Goal: Check status: Verify the current state of an ongoing process or item

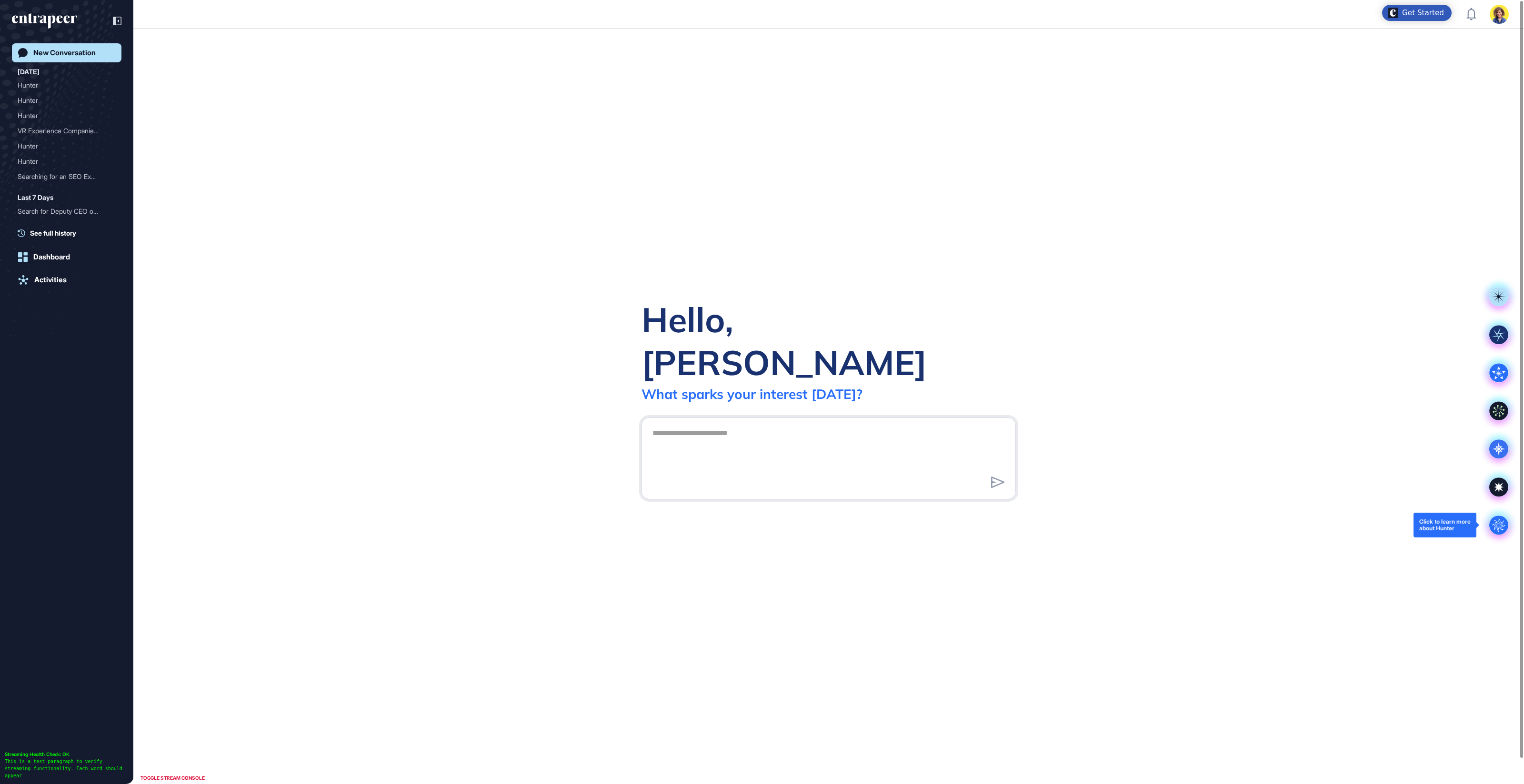
click at [1493, 525] on circle at bounding box center [1499, 525] width 19 height 19
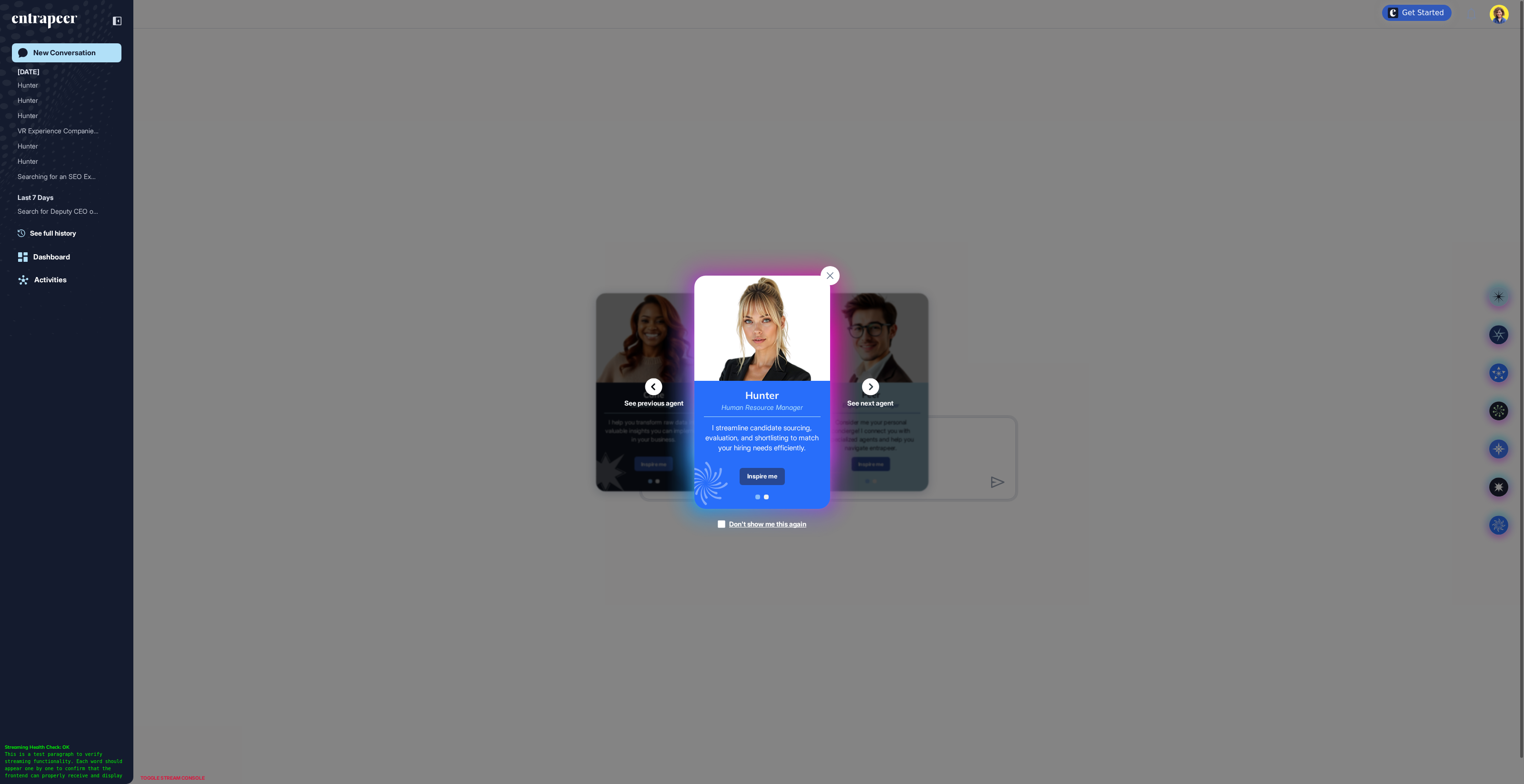
click at [758, 469] on div "Inspire me" at bounding box center [762, 476] width 45 height 17
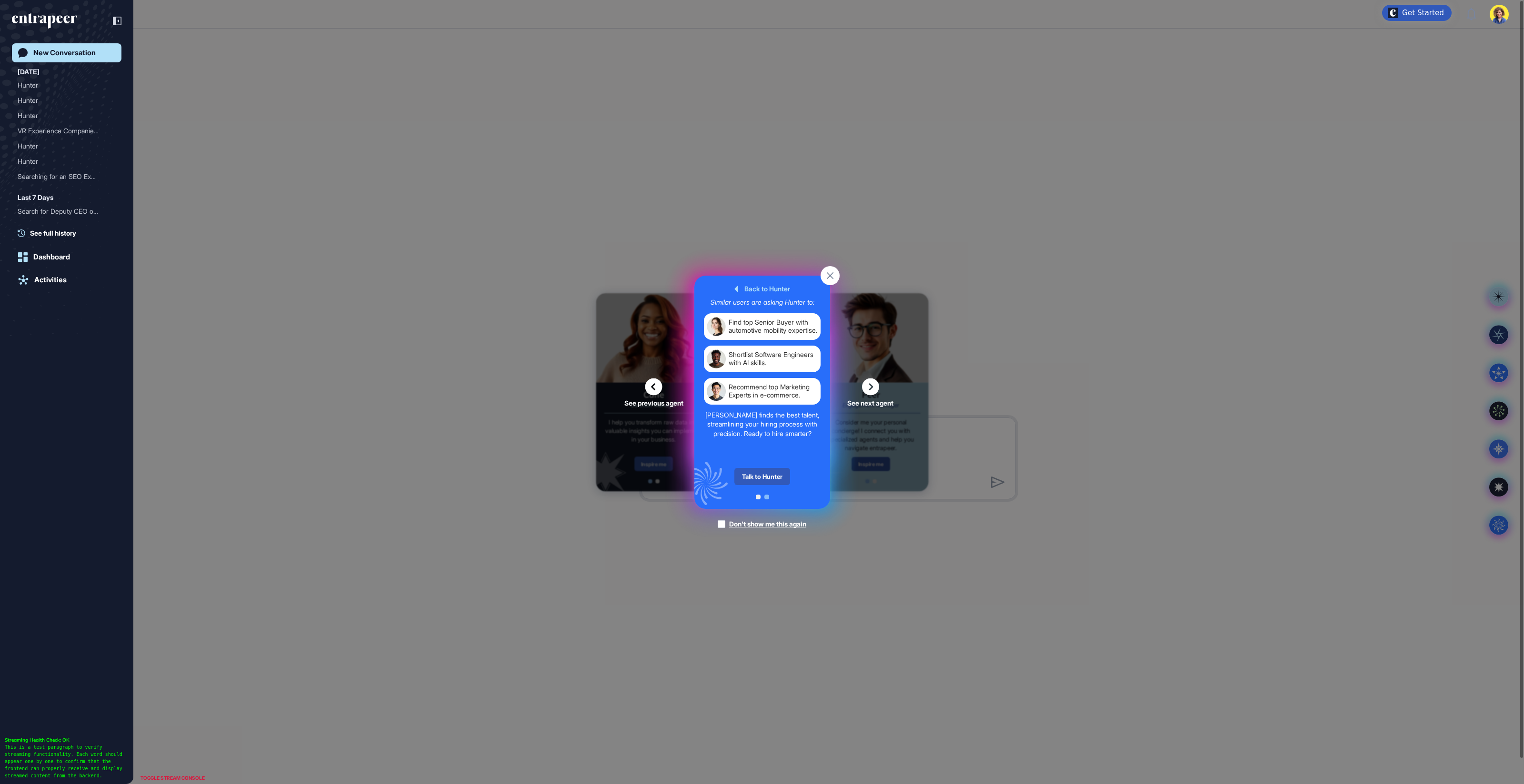
click at [758, 469] on div "Talk to Hunter" at bounding box center [762, 476] width 56 height 17
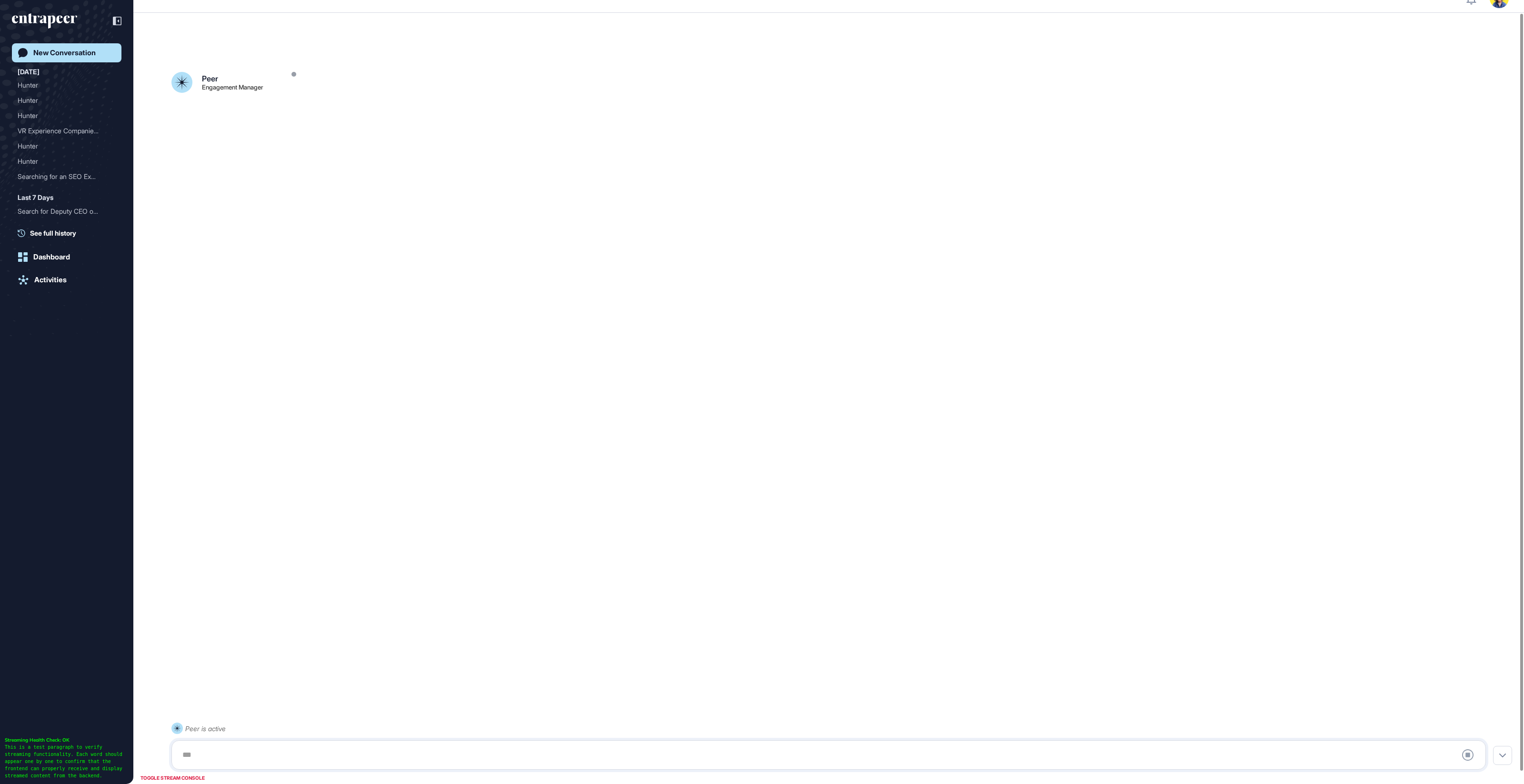
scroll to position [26, 0]
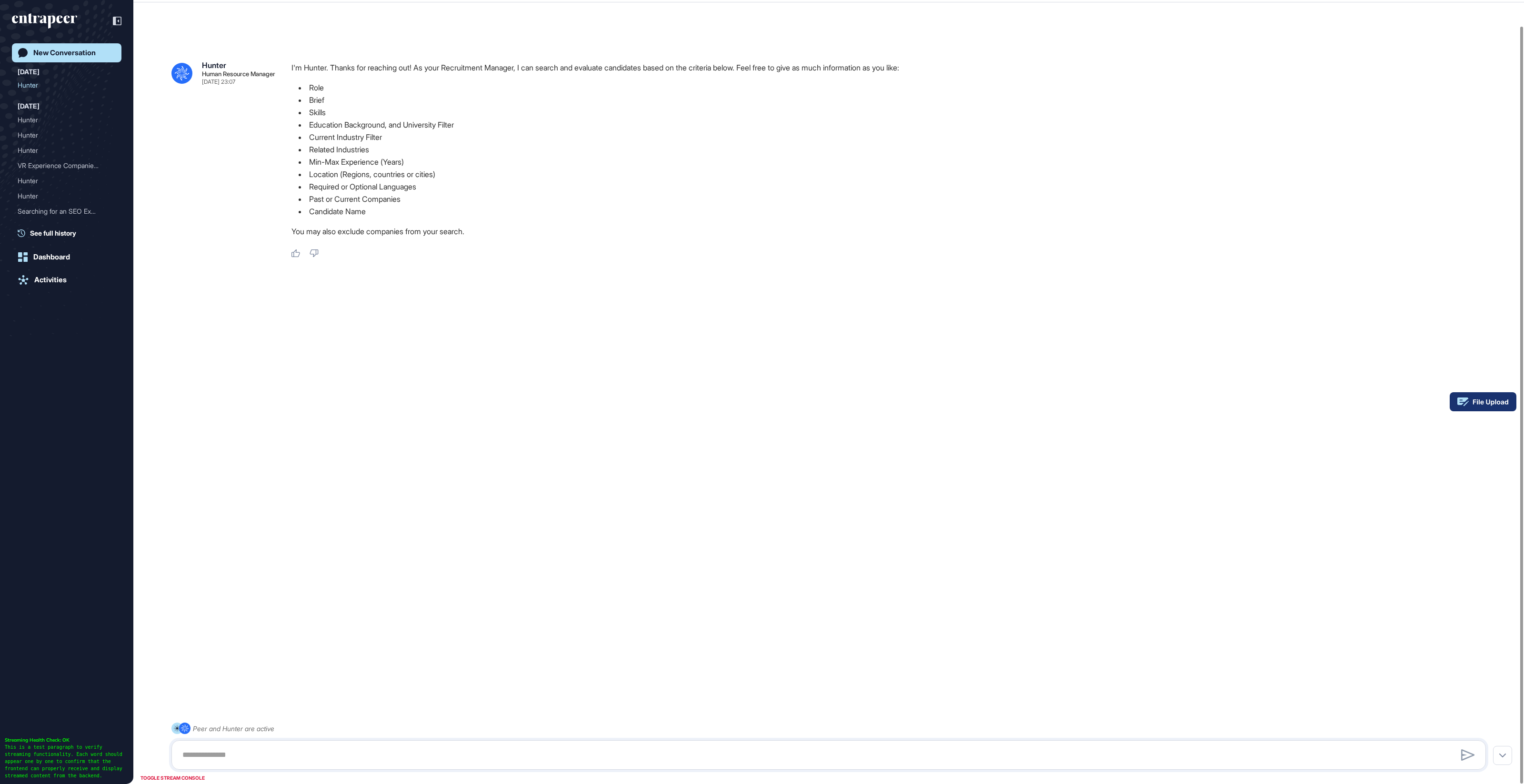
click at [1508, 403] on icon at bounding box center [1491, 402] width 35 height 7
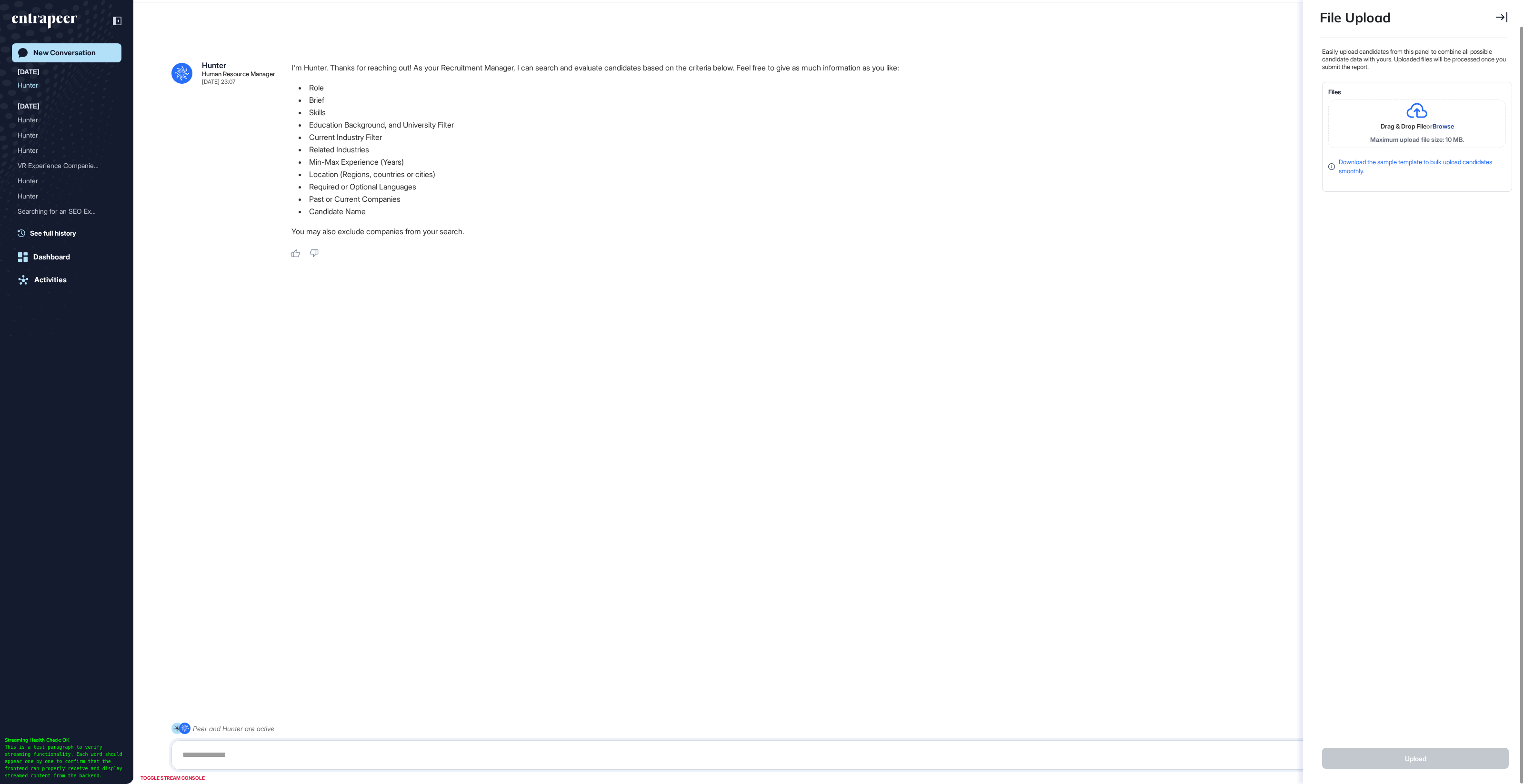
scroll to position [4, 1]
click at [1398, 275] on div "Easily upload candidates from this panel to combine all possible candidate data…" at bounding box center [1416, 385] width 192 height 675
click at [1157, 299] on div at bounding box center [829, 293] width 1315 height 38
click at [695, 731] on div ".cls-2{fill:#fff} Peer and Hunter are active" at bounding box center [829, 746] width 1315 height 47
click at [641, 744] on div at bounding box center [829, 755] width 1315 height 30
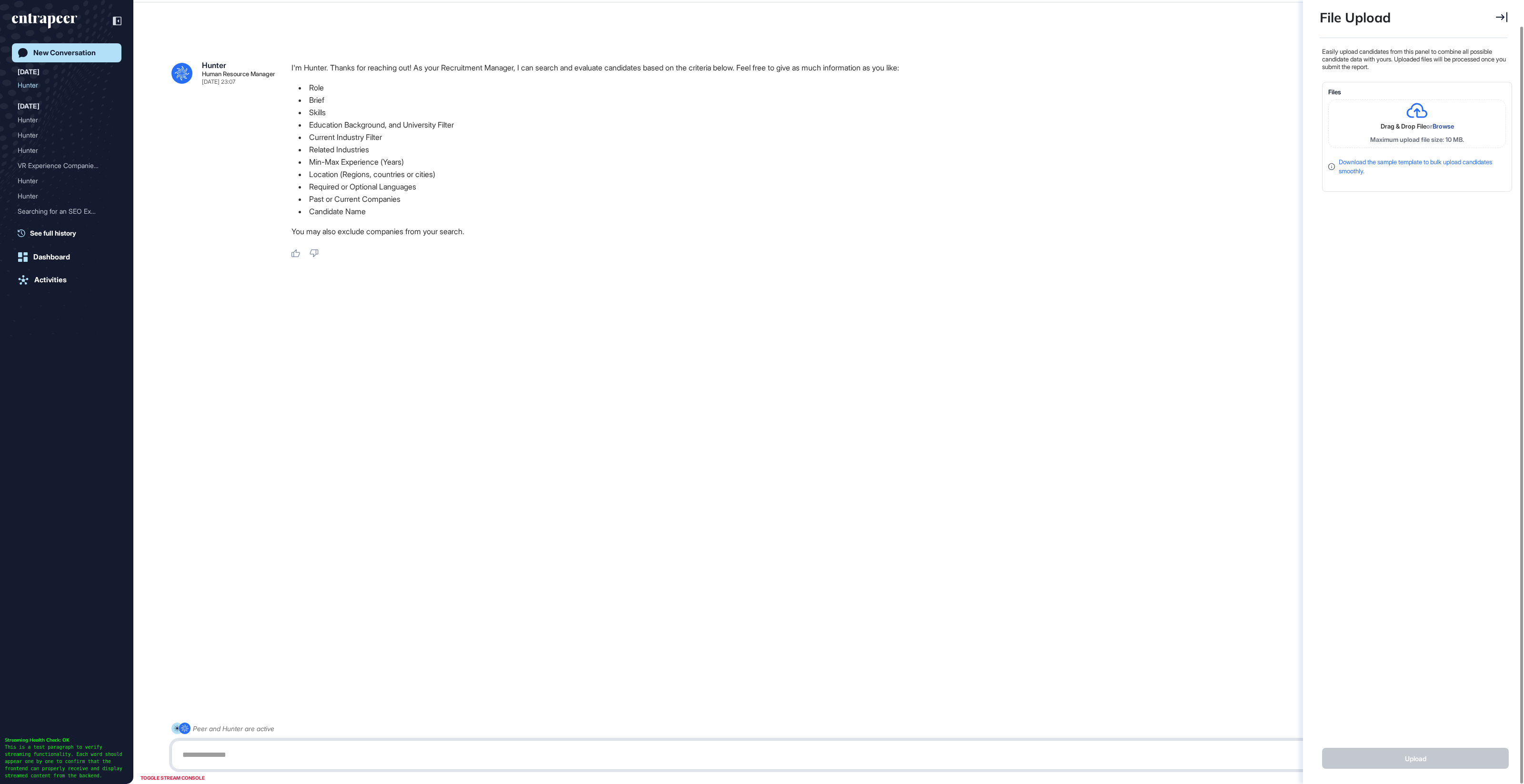
click at [642, 753] on textarea at bounding box center [829, 755] width 1304 height 19
type textarea "**********"
click at [1438, 125] on span "Browse" at bounding box center [1443, 126] width 21 height 8
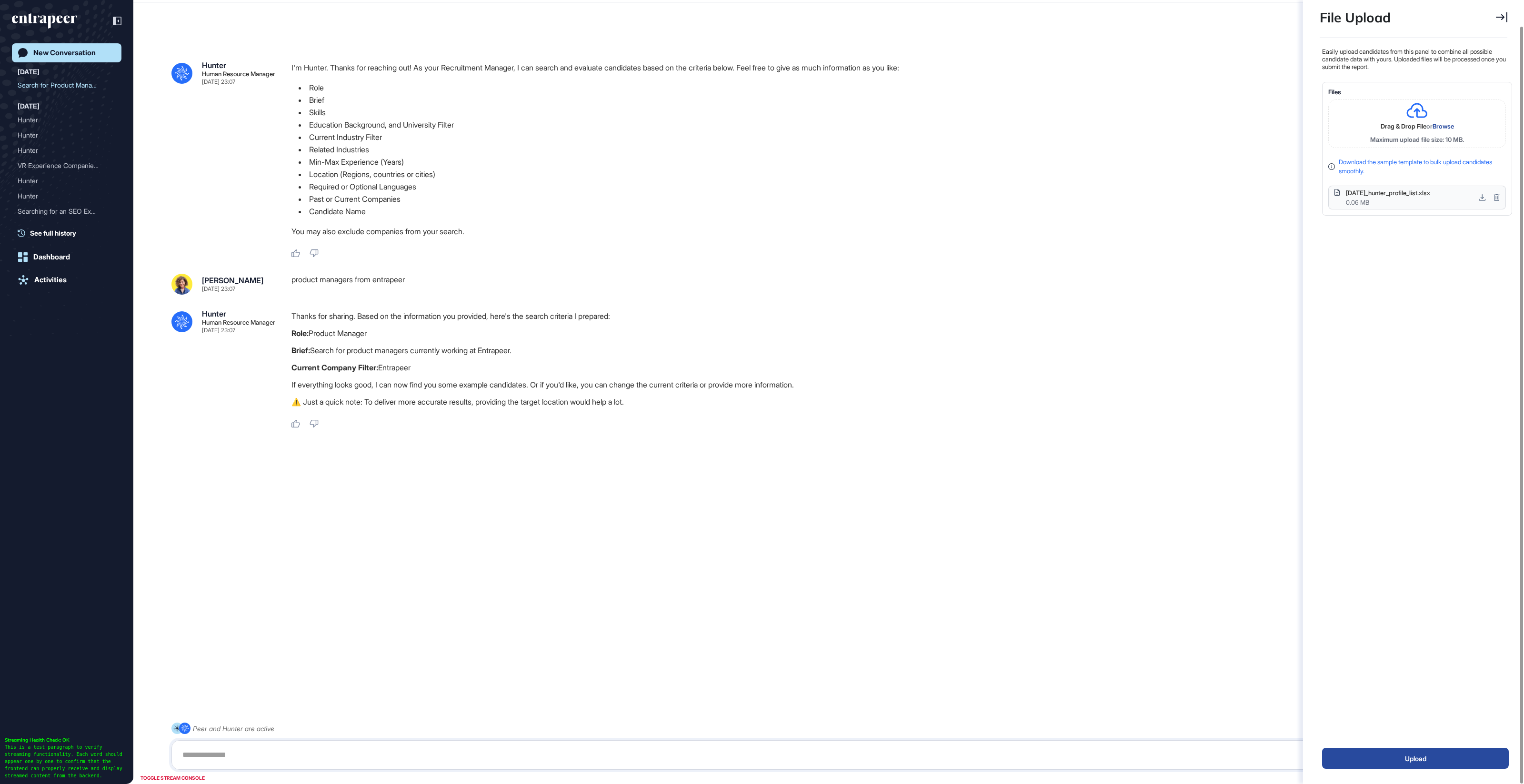
click at [641, 405] on p "⚠️ Just a quick note: To deliver more accurate results, providing the target lo…" at bounding box center [893, 401] width 1202 height 12
click at [353, 757] on textarea at bounding box center [829, 755] width 1304 height 19
type textarea "******"
click at [1412, 696] on div "Easily upload candidates from this panel to combine all possible candidate data…" at bounding box center [1416, 385] width 192 height 675
click at [1412, 760] on button "Upload" at bounding box center [1416, 758] width 187 height 21
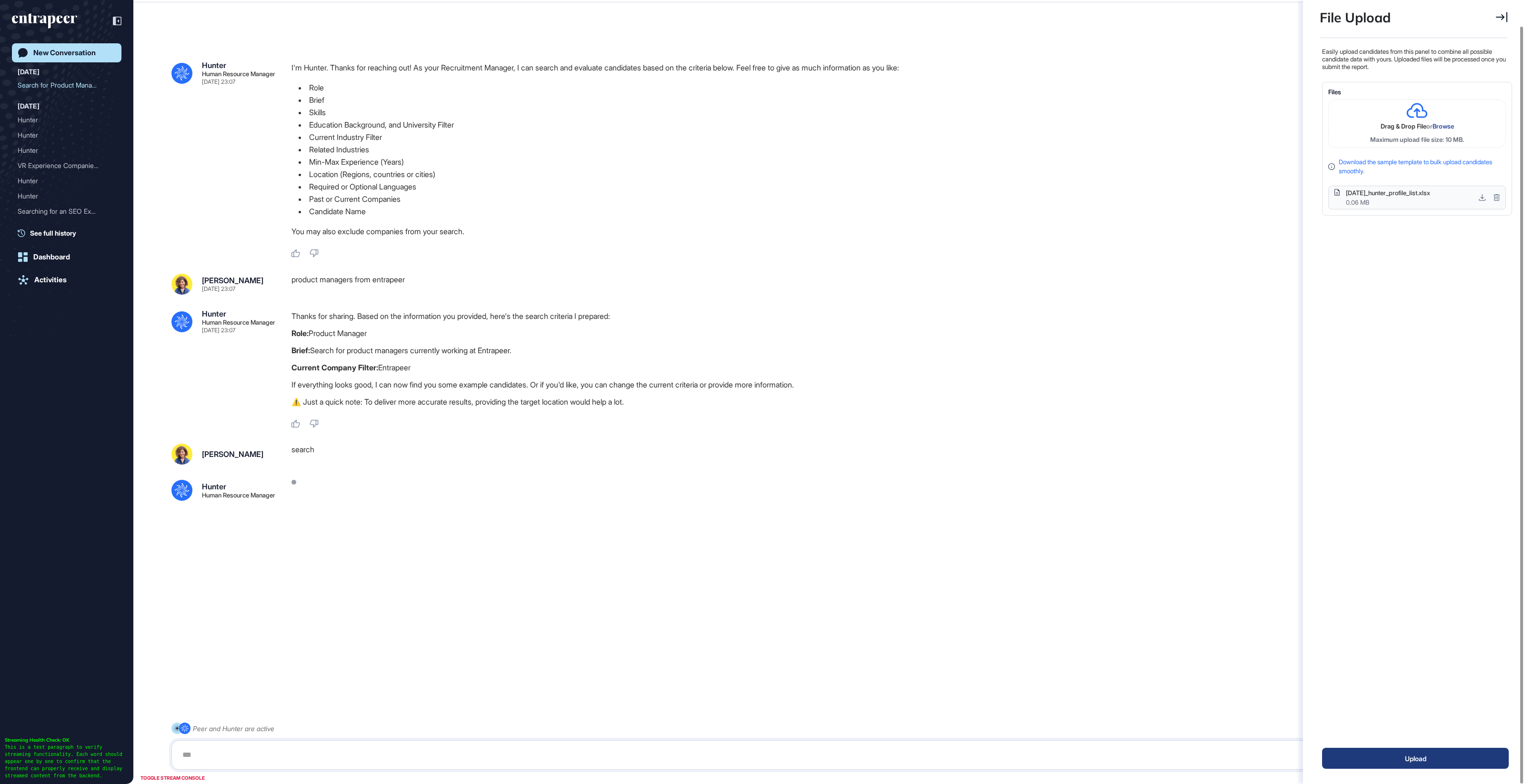
click at [1419, 760] on button "Upload" at bounding box center [1416, 758] width 187 height 21
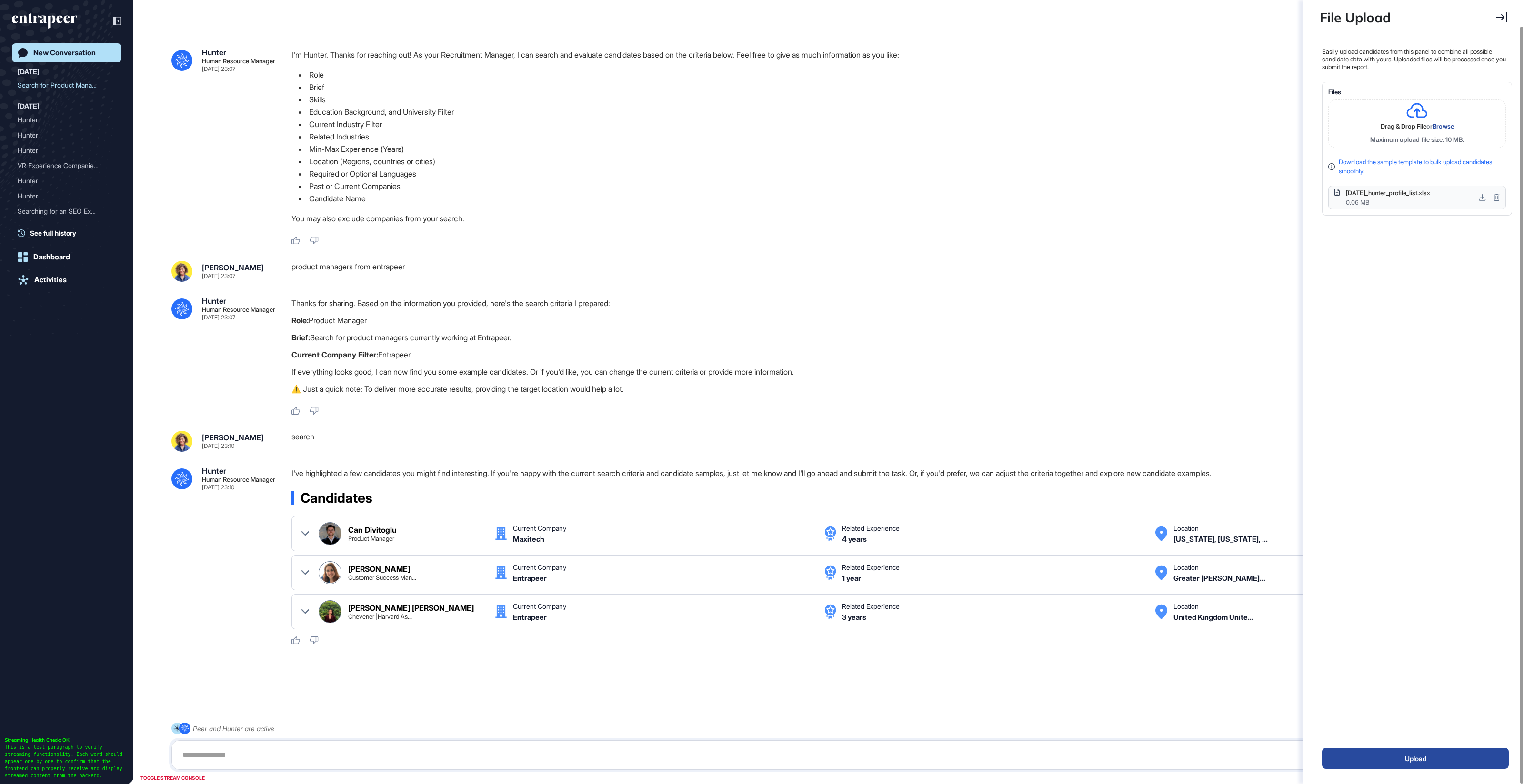
click at [253, 562] on div ".cls-2{fill:#fff} Hunter Human Resource Manager Oct 09, 2025 23:10 I've highlig…" at bounding box center [829, 556] width 1315 height 178
drag, startPoint x: 281, startPoint y: 305, endPoint x: 573, endPoint y: 350, distance: 295.4
click at [573, 350] on div ".cls-2{fill:#fff} Hunter Human Resource Manager Oct 09, 2025 23:07 Thanks for s…" at bounding box center [829, 356] width 1315 height 118
click at [573, 350] on p "Current Company Filter: Entrapeer" at bounding box center [893, 354] width 1202 height 12
click at [305, 607] on div at bounding box center [305, 611] width 8 height 23
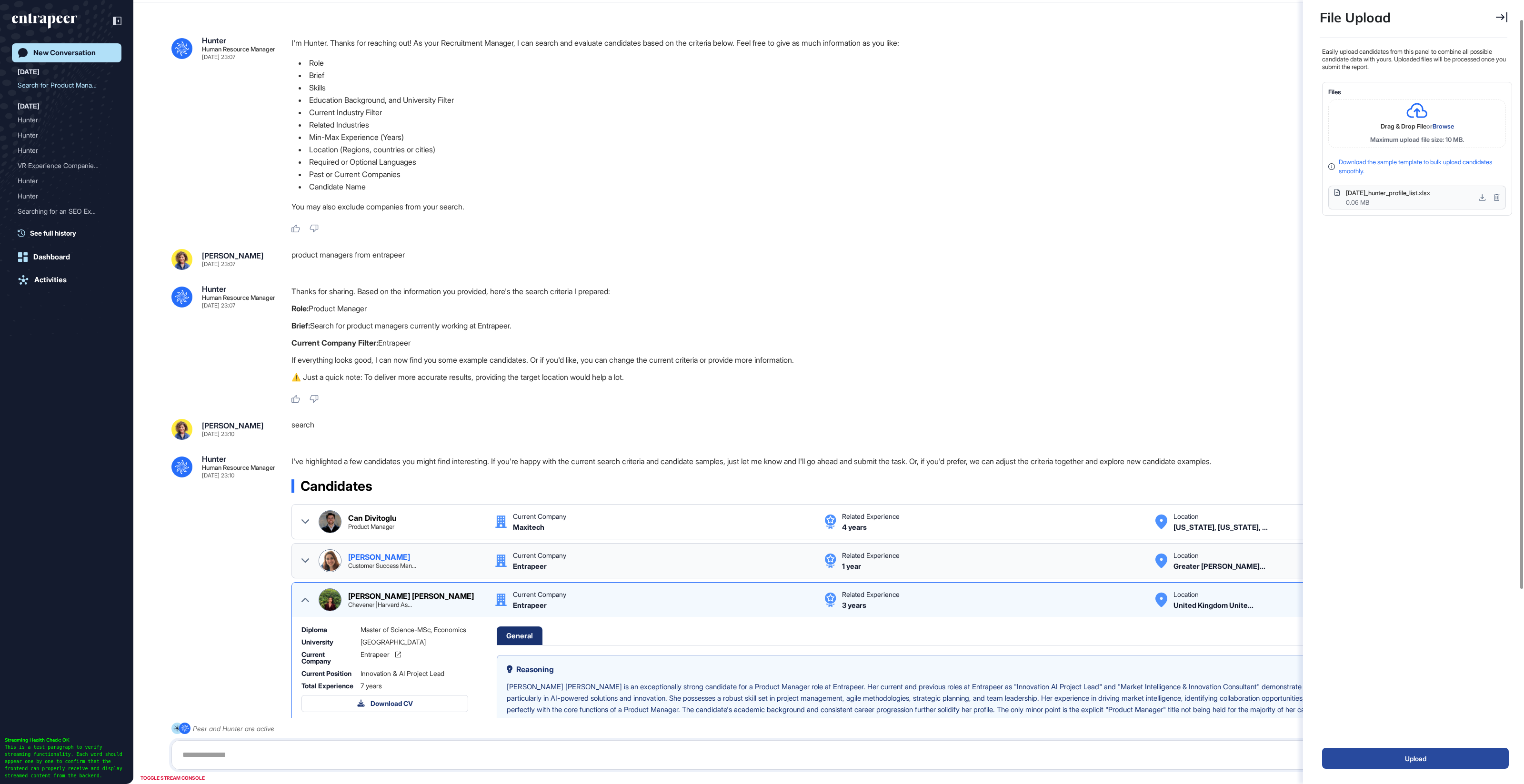
click at [306, 555] on div at bounding box center [305, 561] width 8 height 23
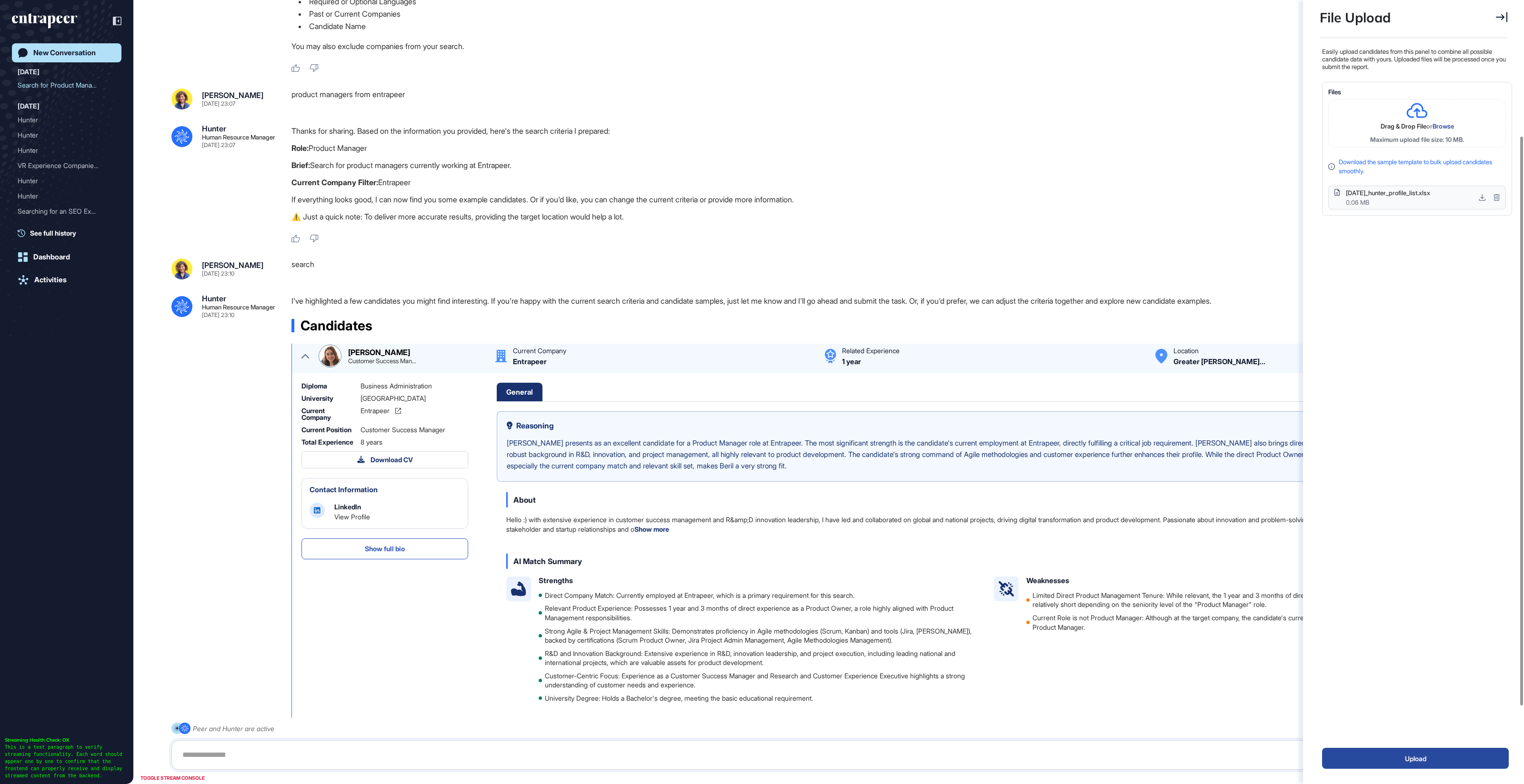
scroll to position [67, 0]
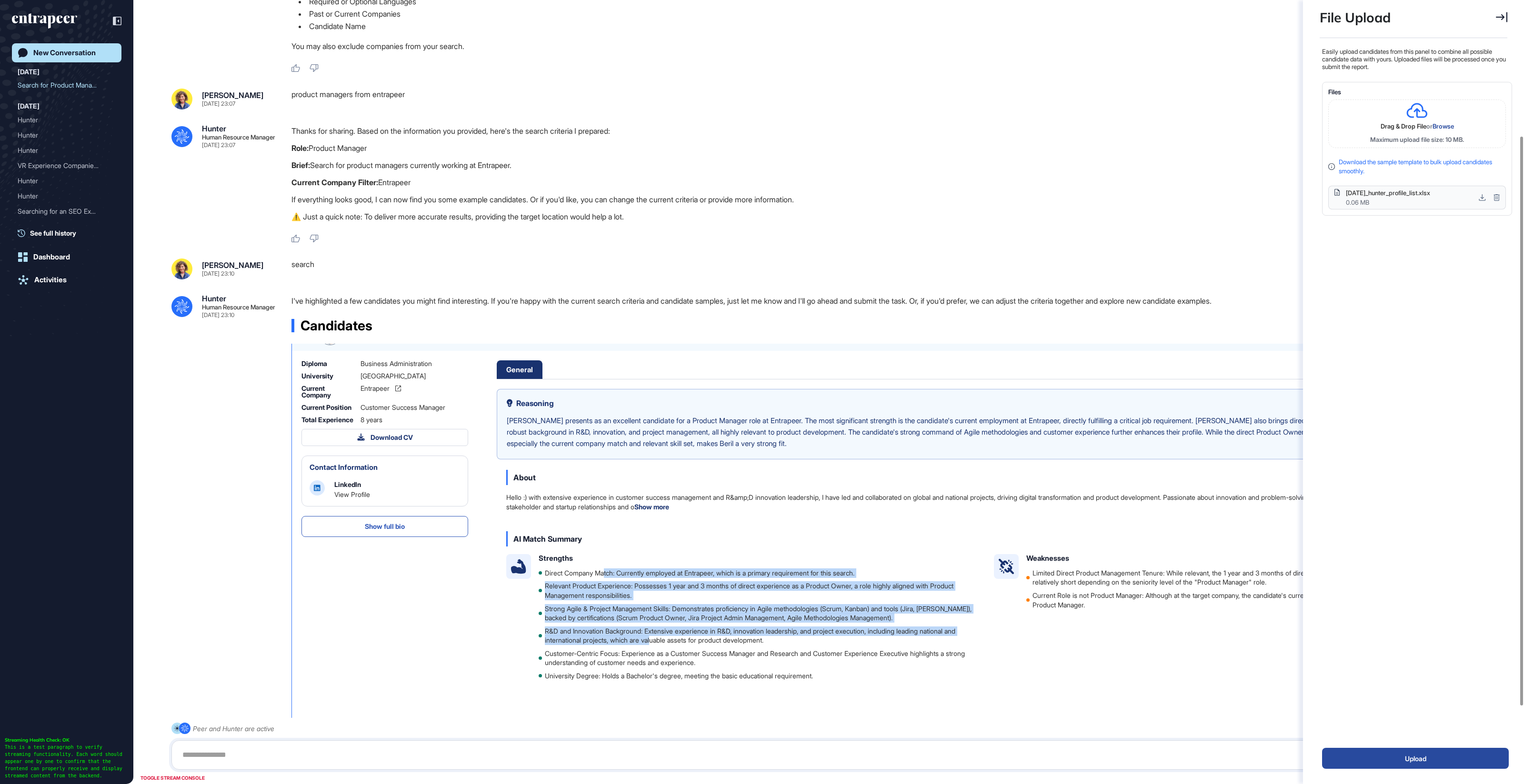
drag, startPoint x: 614, startPoint y: 568, endPoint x: 671, endPoint y: 636, distance: 88.7
click at [671, 636] on ul "Direct Company Match: Currently employed at Entrapeer, which is a primary requi…" at bounding box center [758, 624] width 440 height 112
click at [671, 636] on li "R&D and Innovation Background: Extensive experience in R&D, innovation leadersh…" at bounding box center [758, 635] width 440 height 18
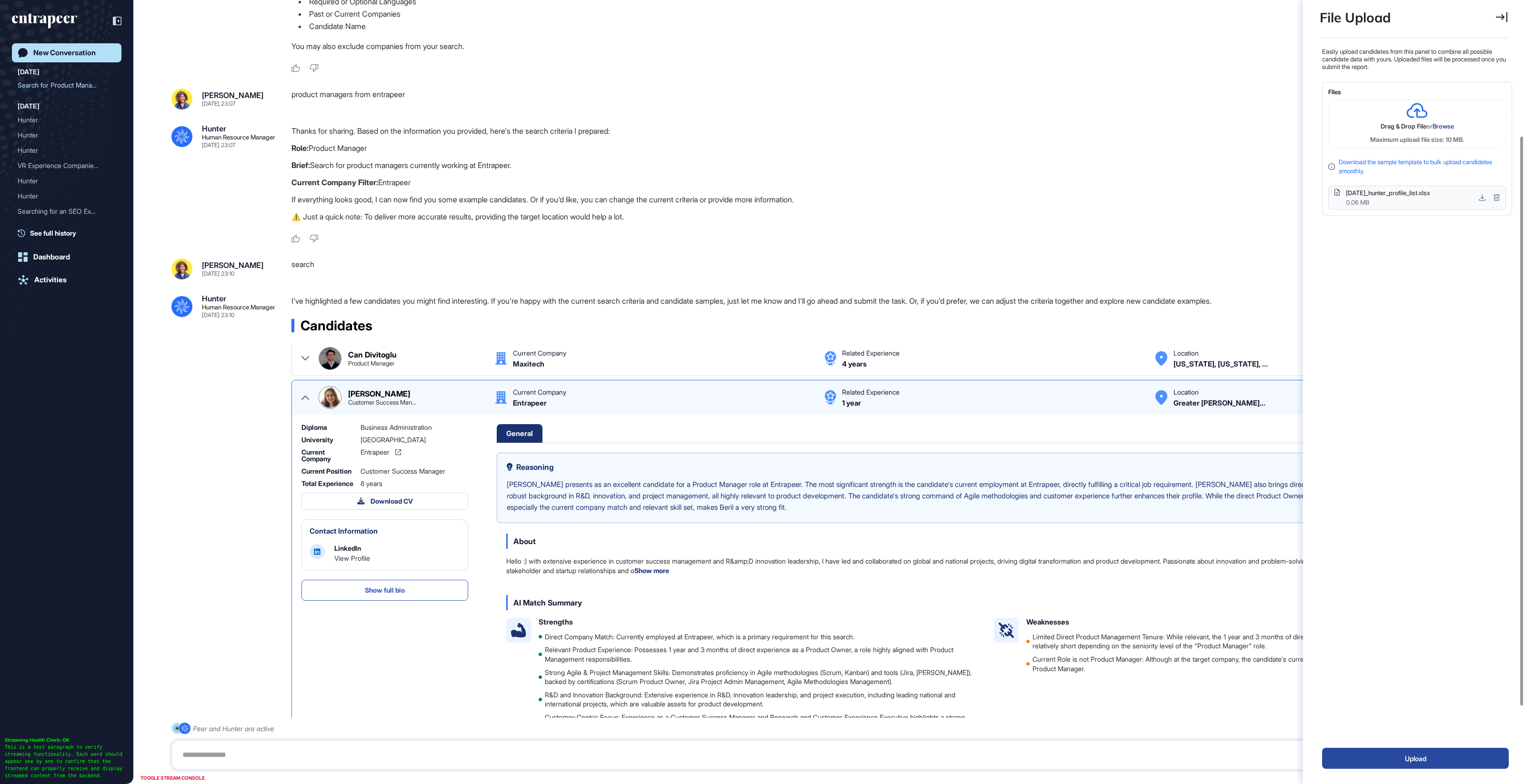
scroll to position [0, 0]
click at [305, 403] on icon at bounding box center [305, 400] width 8 height 8
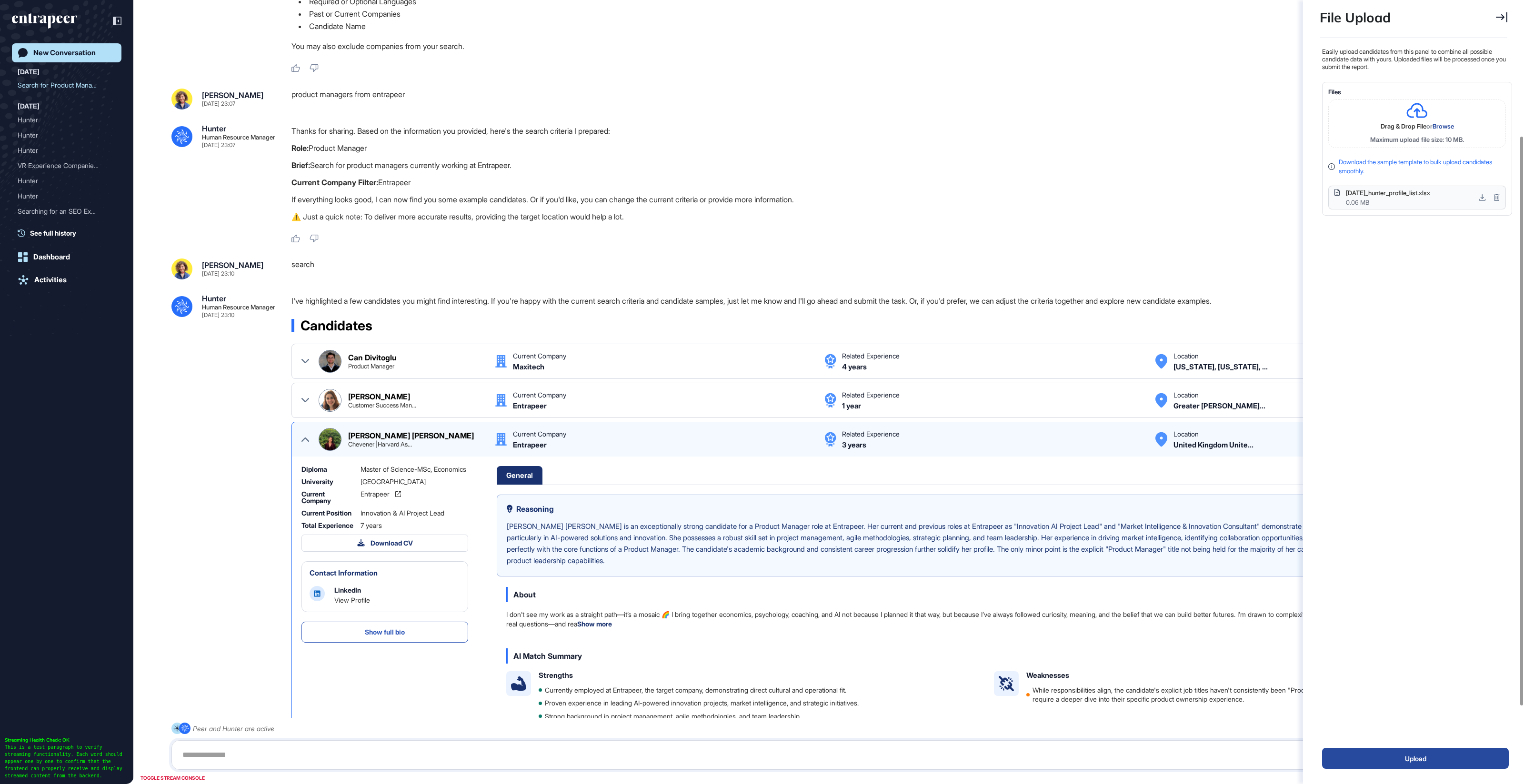
click at [309, 439] on div "Fatma Nur Kılıç Chevener |Harvard As... Current Company Entrapeer Related Exper…" at bounding box center [889, 439] width 1174 height 23
click at [304, 436] on icon at bounding box center [305, 439] width 8 height 8
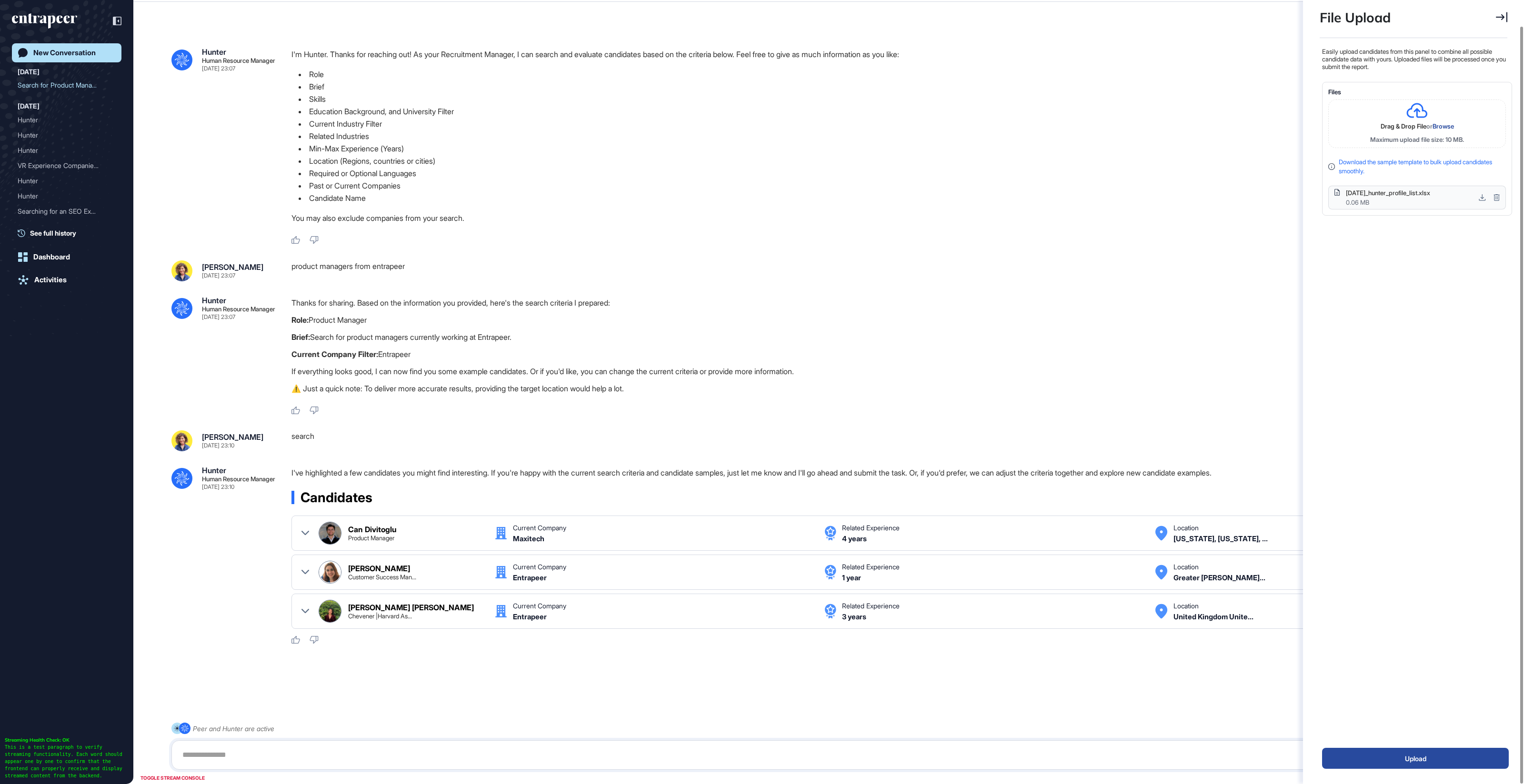
scroll to position [26, 0]
click at [303, 529] on div at bounding box center [305, 533] width 8 height 23
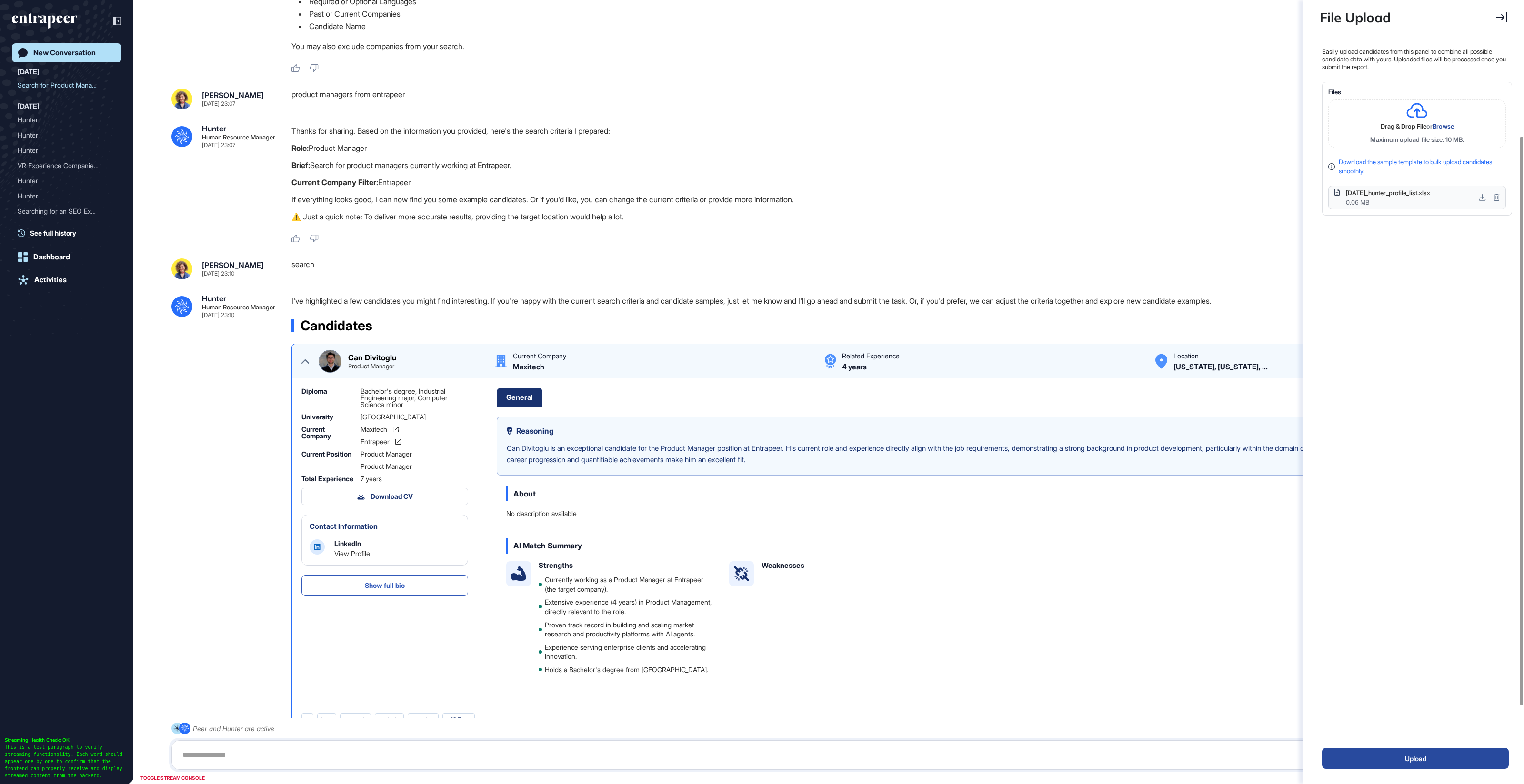
click at [304, 361] on icon at bounding box center [305, 361] width 8 height 8
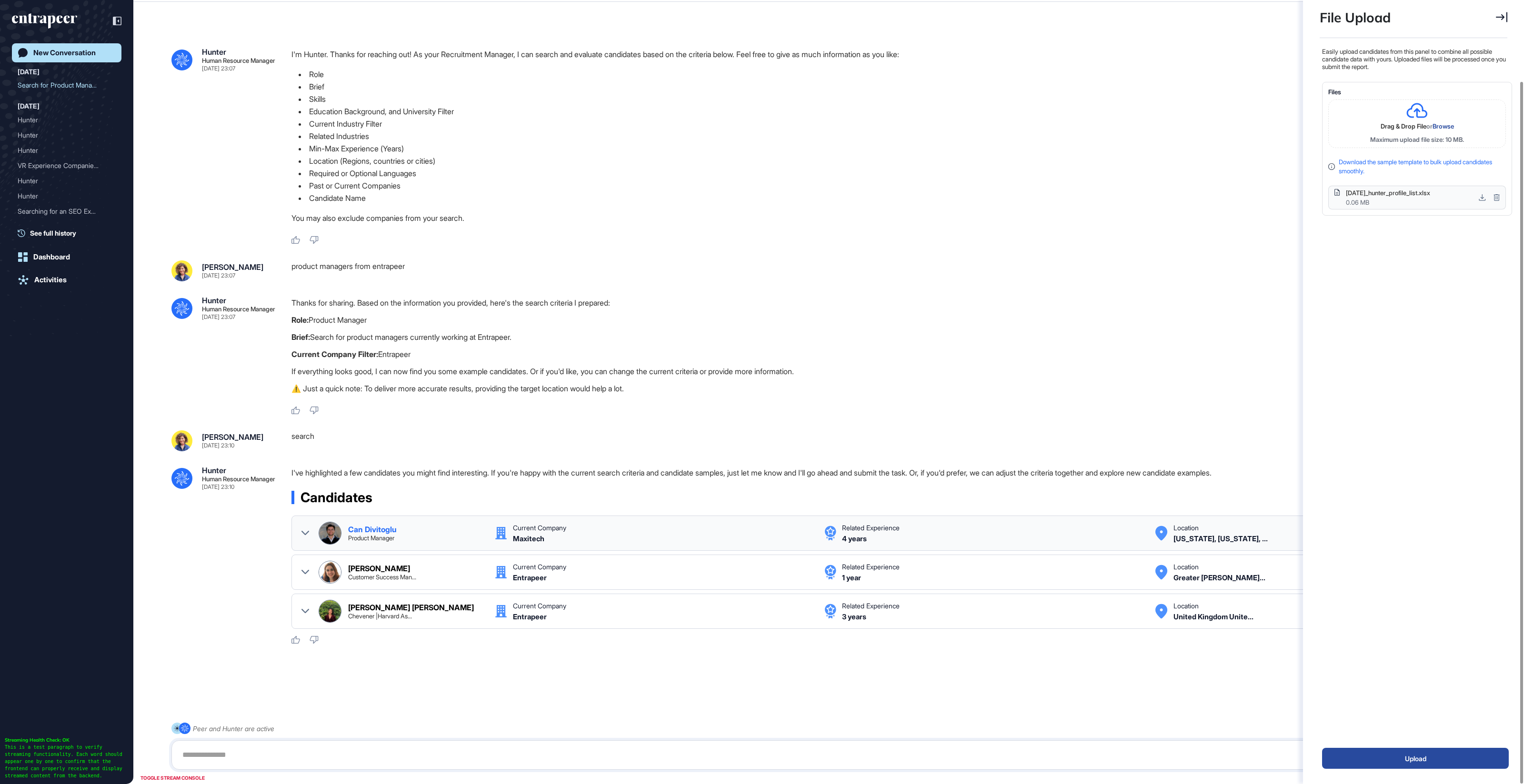
scroll to position [26, 0]
click at [1412, 284] on div "Easily upload candidates from this panel to combine all possible candidate data…" at bounding box center [1416, 385] width 192 height 675
click at [307, 756] on textarea at bounding box center [829, 755] width 1304 height 19
type textarea "**********"
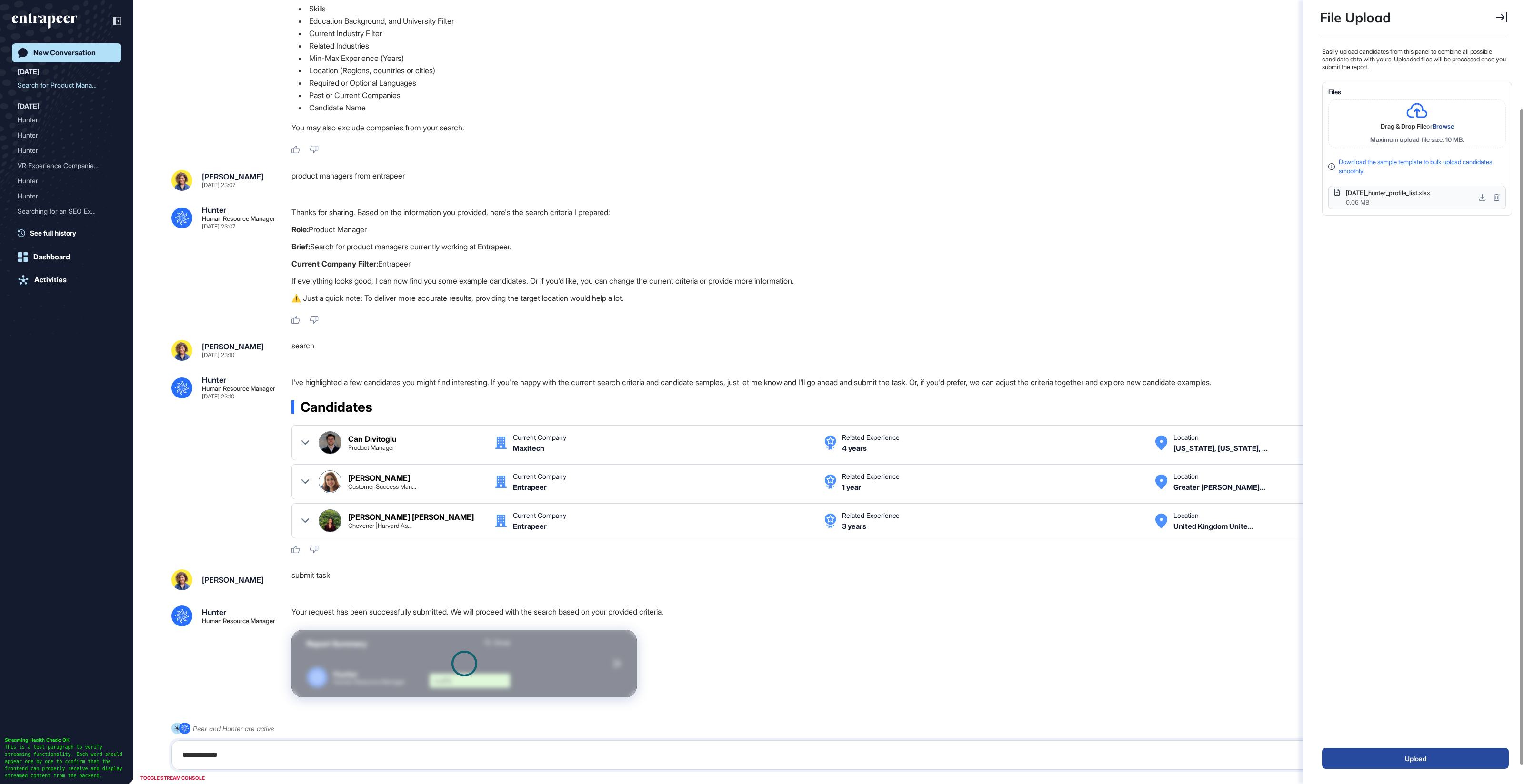
scroll to position [151, 0]
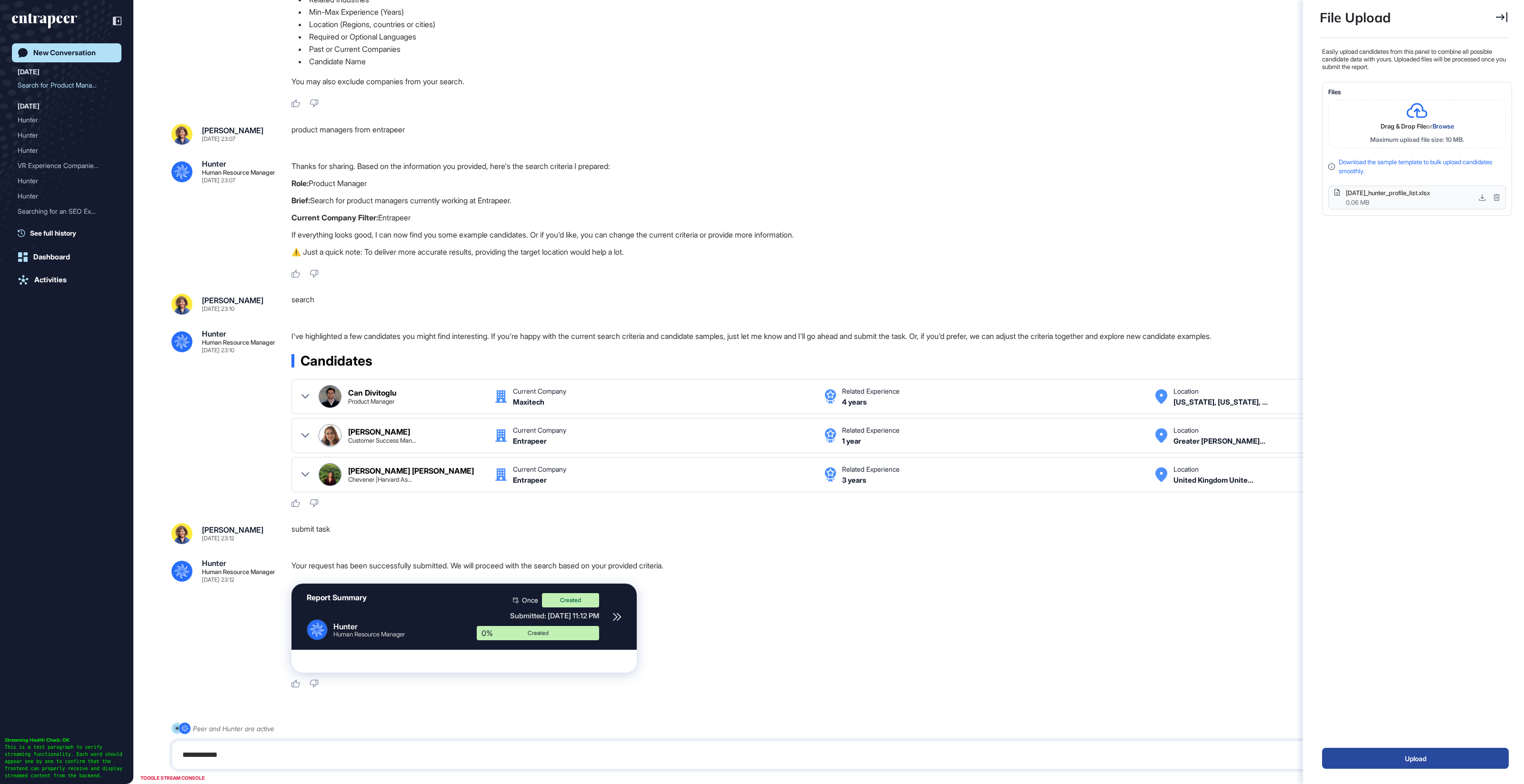
click at [979, 599] on div "Report Summary .cls-2{fill:#fff} Hunter Human Resource Manager Once Created Sub…" at bounding box center [893, 628] width 1202 height 89
click at [613, 614] on icon at bounding box center [617, 617] width 8 height 8
click at [616, 617] on icon at bounding box center [617, 617] width 8 height 8
click at [615, 613] on icon at bounding box center [617, 617] width 8 height 8
click at [616, 614] on icon at bounding box center [616, 617] width 7 height 7
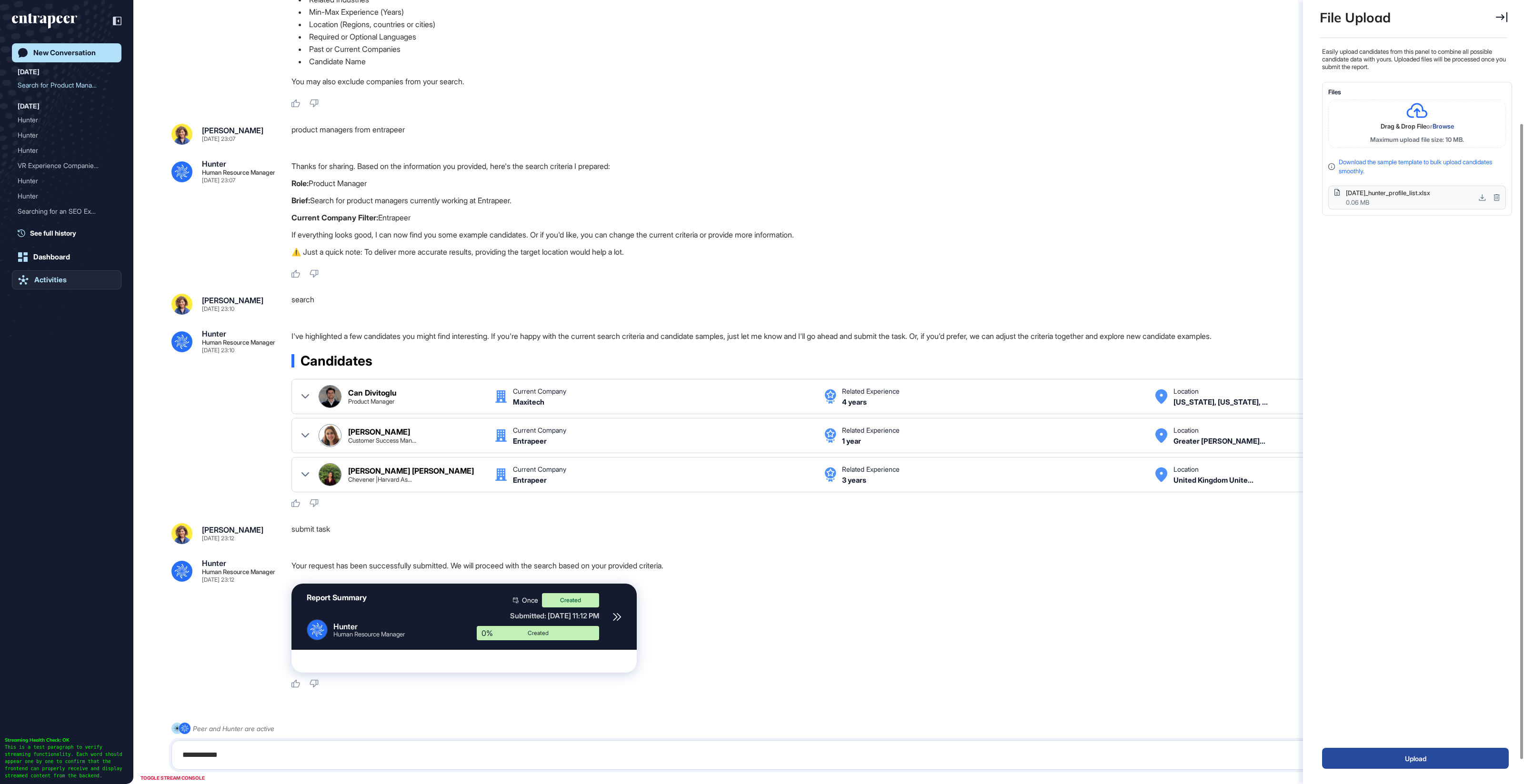
click at [38, 278] on div "Activities" at bounding box center [50, 280] width 33 height 8
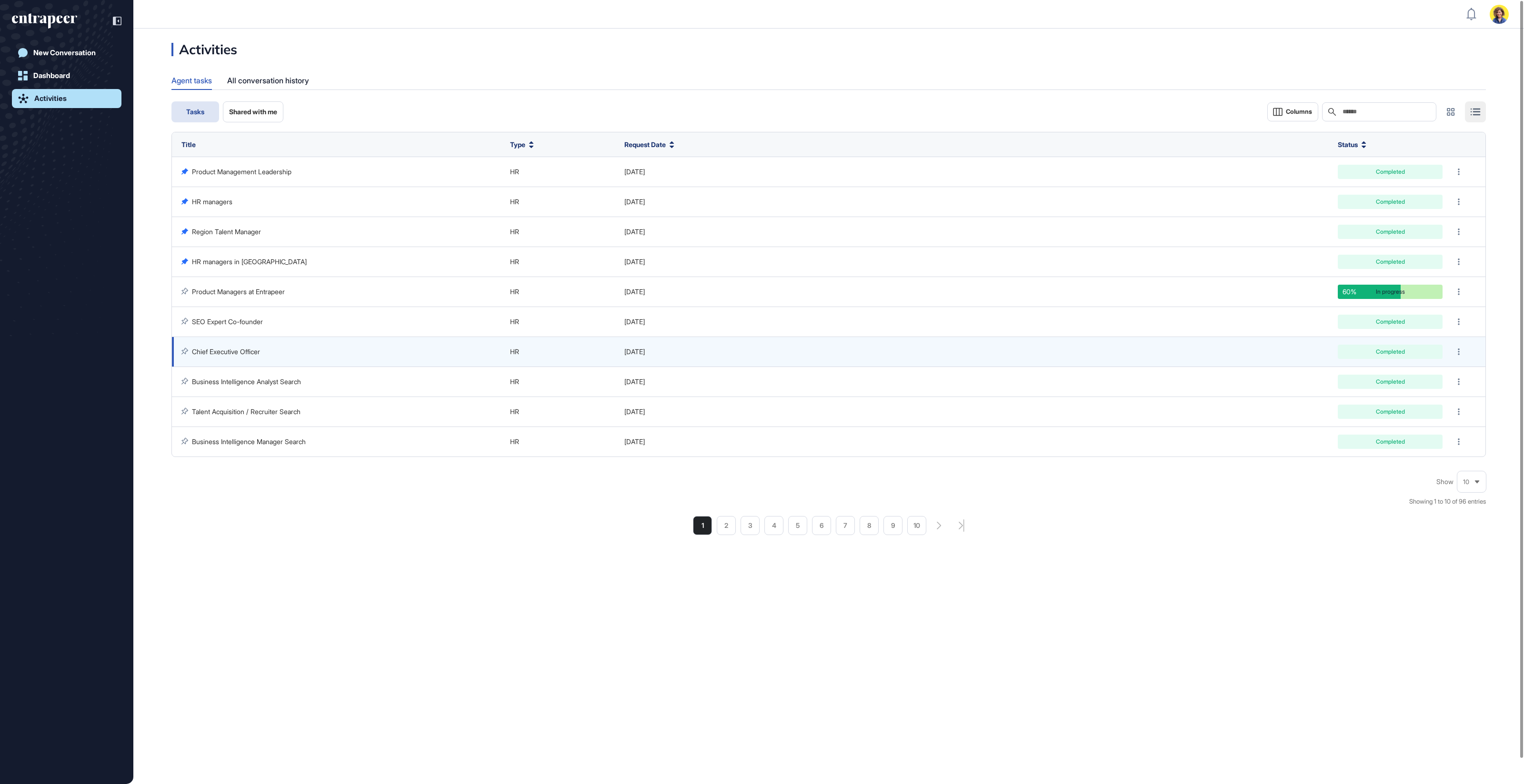
click at [240, 348] on link "Chief Executive Officer" at bounding box center [225, 352] width 68 height 8
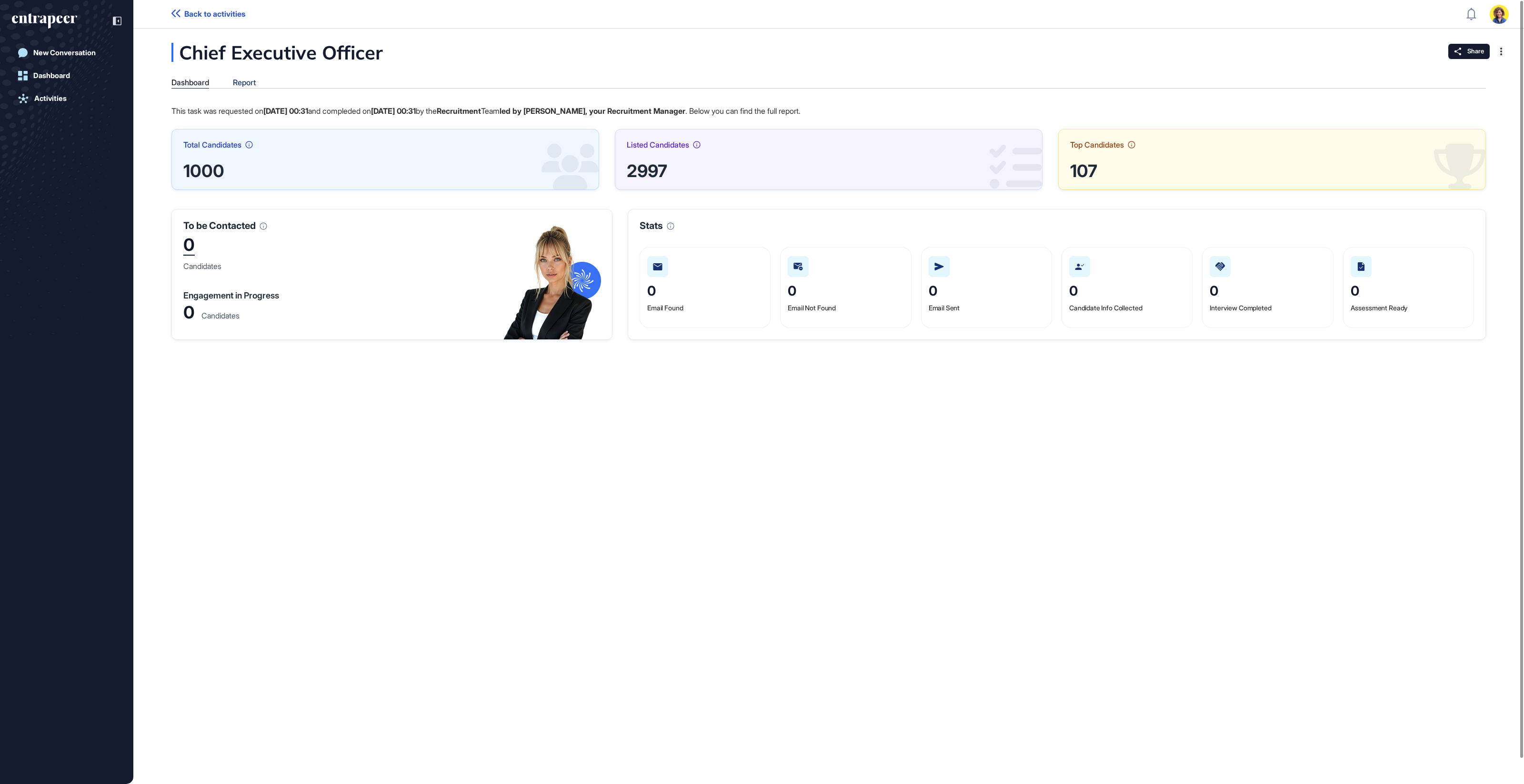
click at [250, 86] on div "Report" at bounding box center [244, 82] width 23 height 9
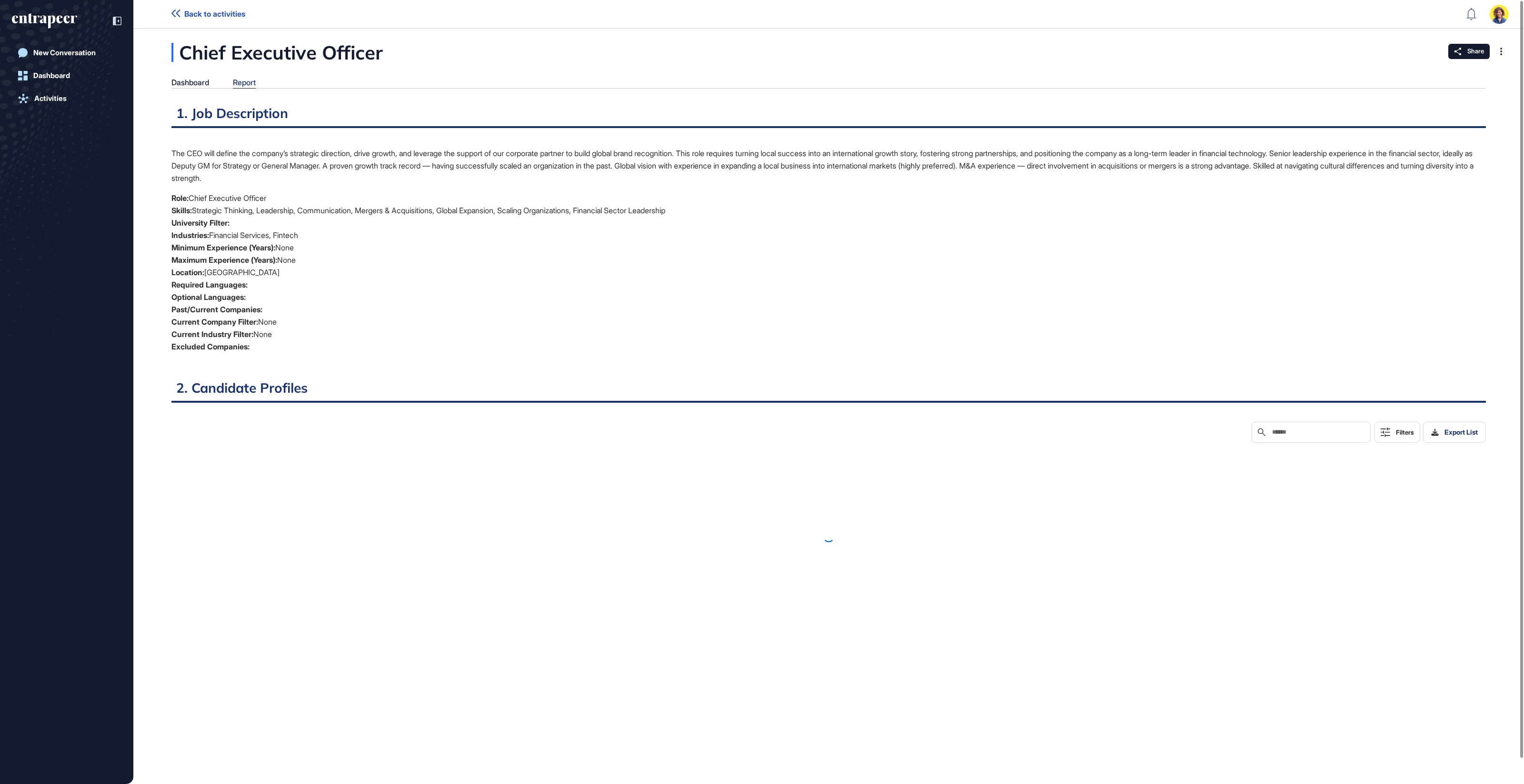
scroll to position [4, 1]
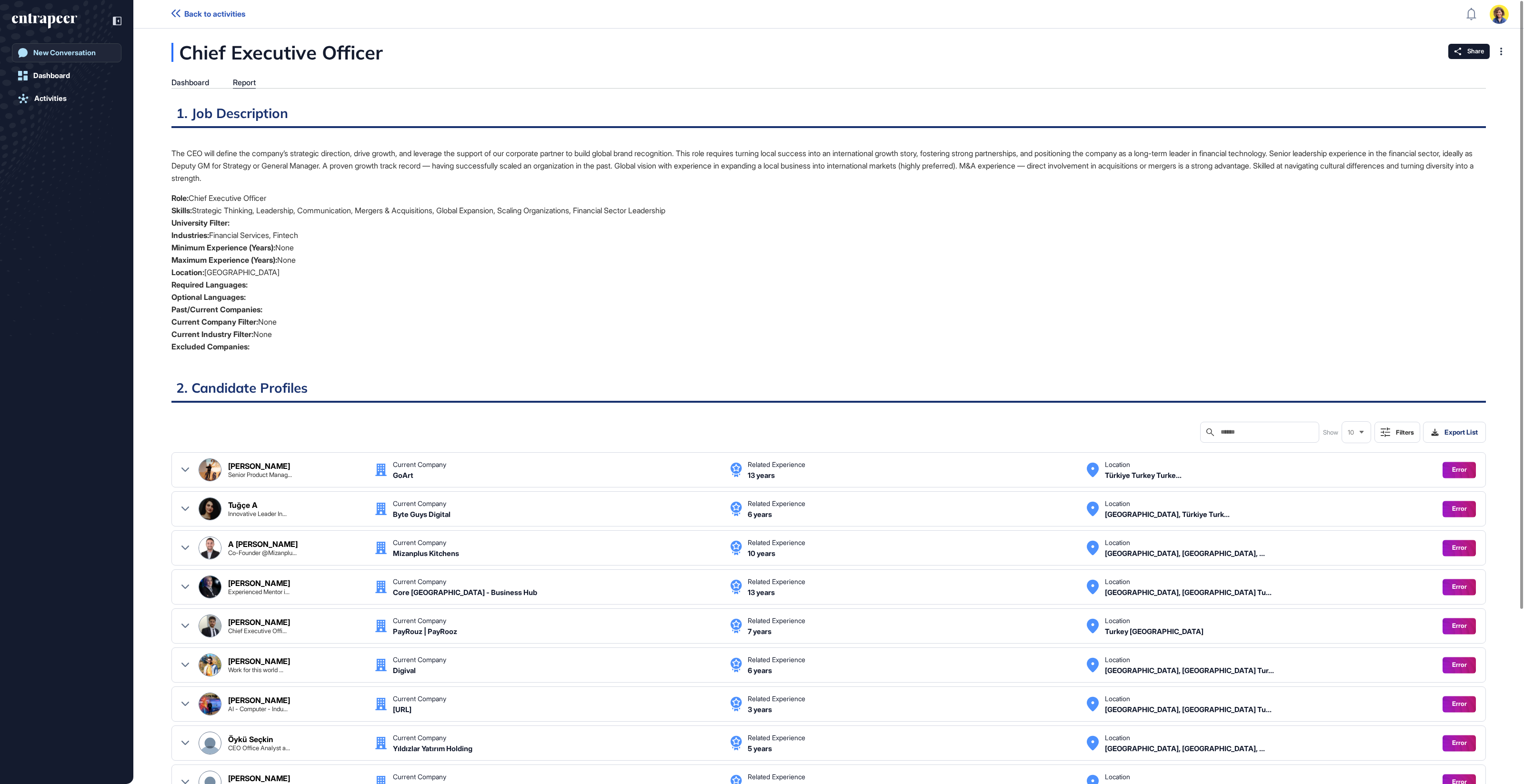
click at [63, 54] on div "New Conversation" at bounding box center [64, 53] width 62 height 8
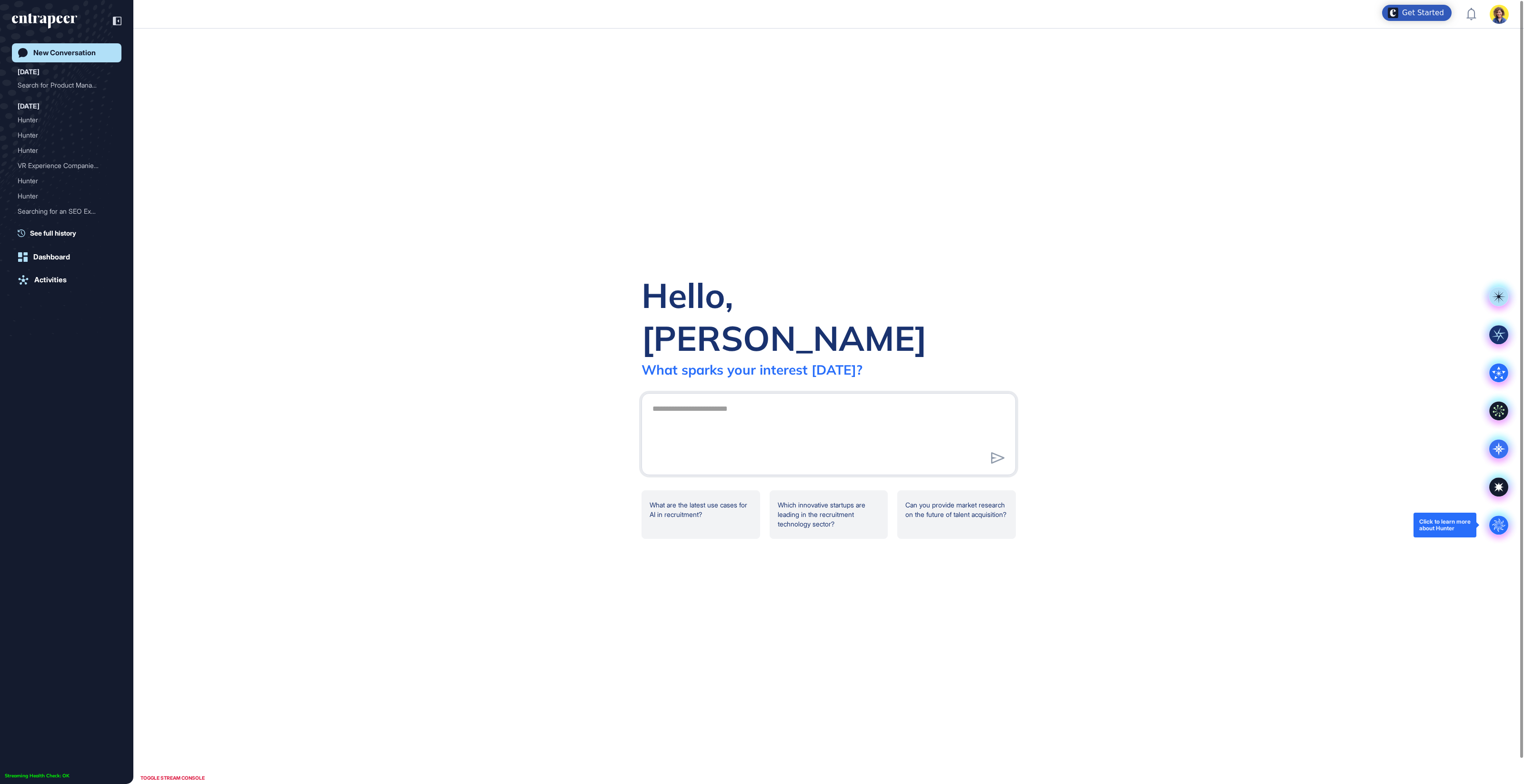
click at [1502, 527] on circle at bounding box center [1499, 525] width 19 height 19
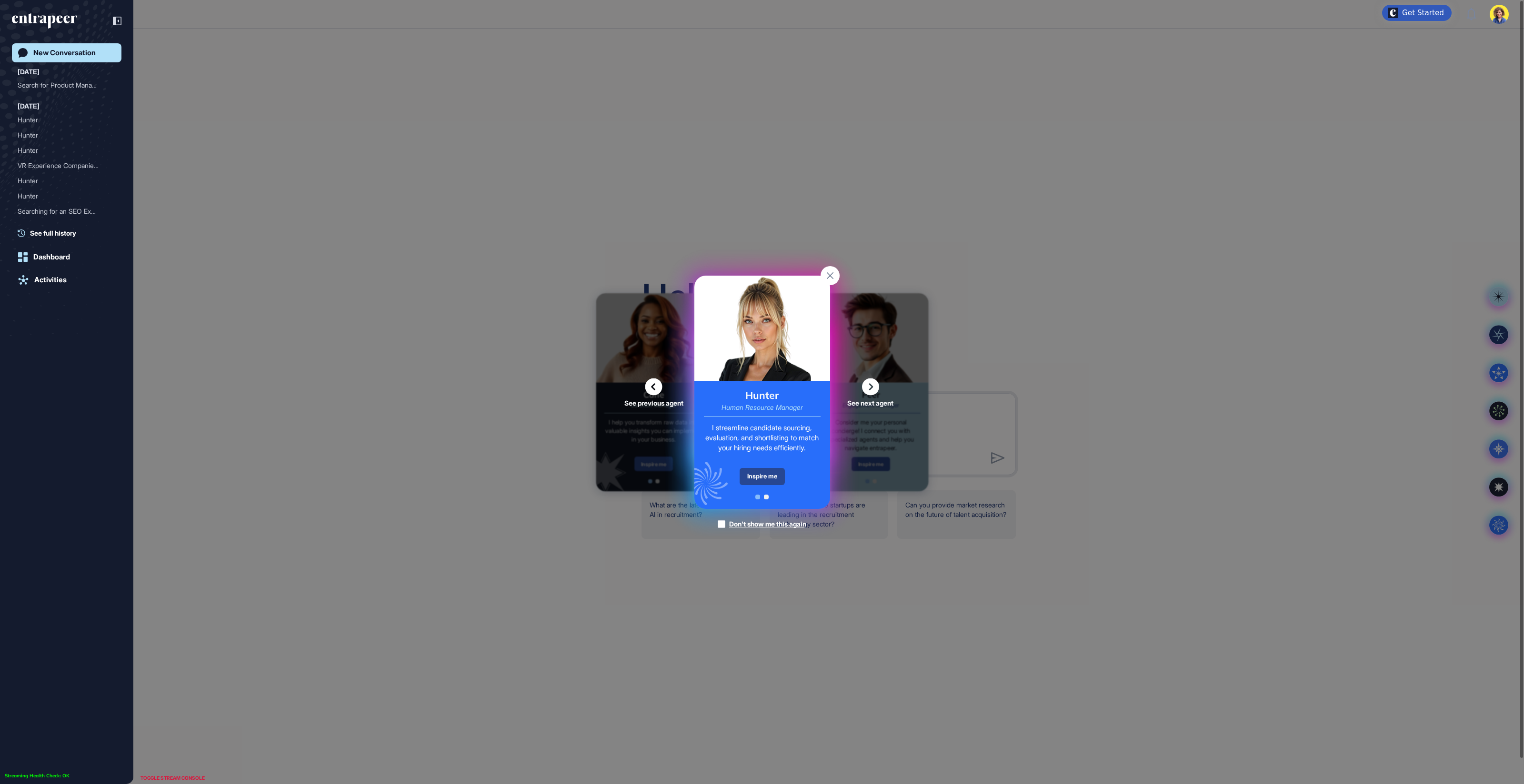
click at [760, 482] on div "Inspire me" at bounding box center [762, 476] width 45 height 17
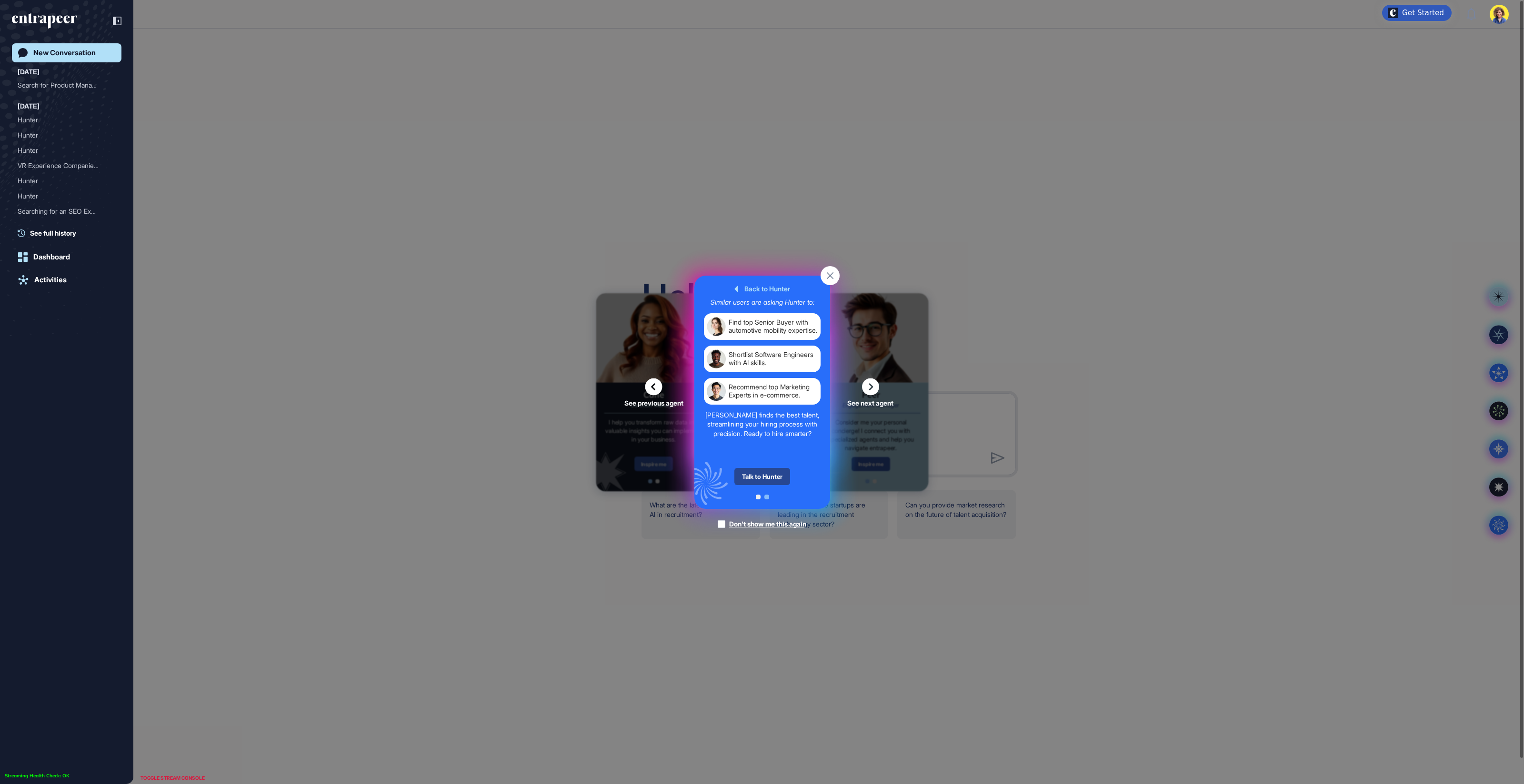
click at [759, 482] on div "Talk to Hunter" at bounding box center [762, 476] width 56 height 17
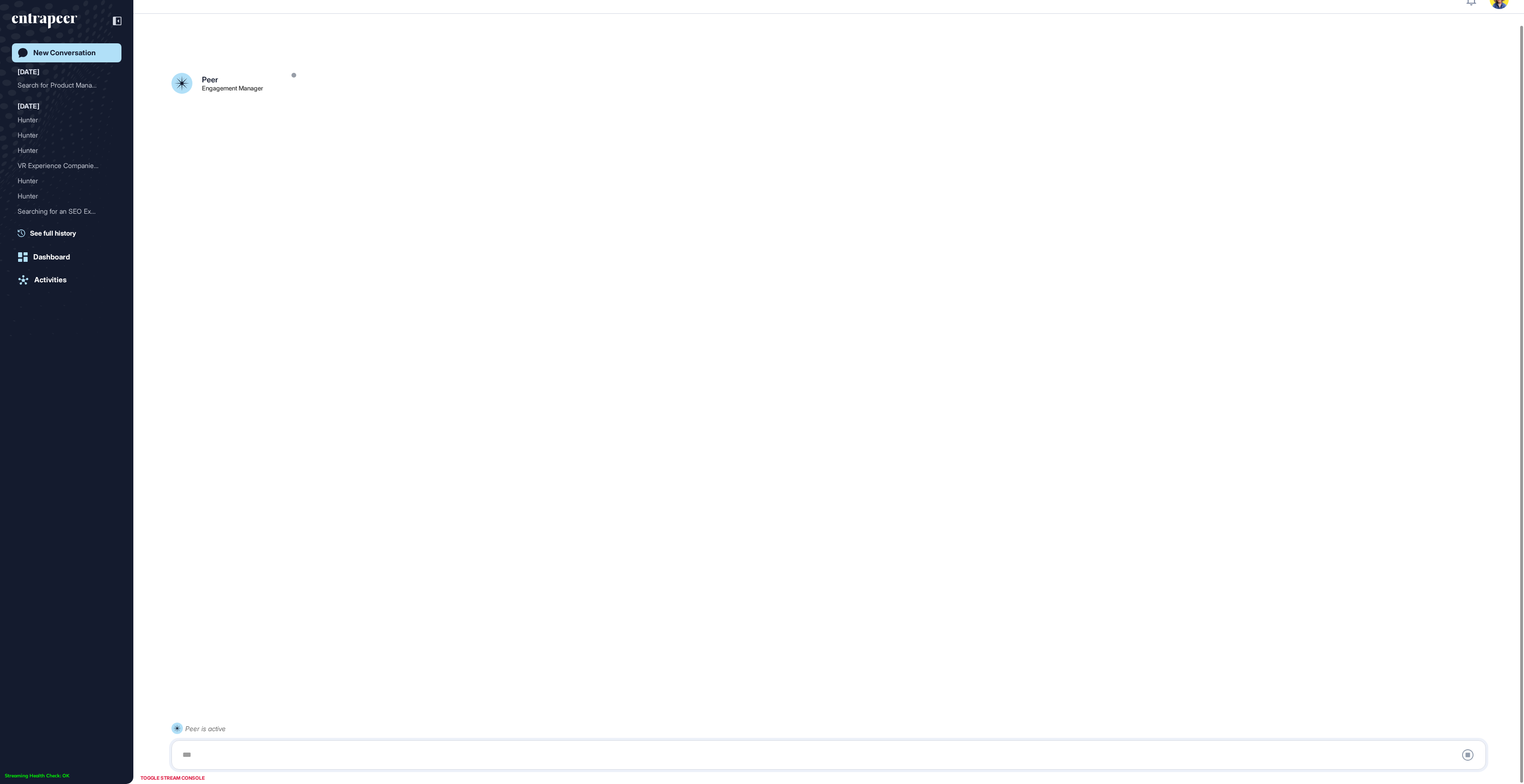
scroll to position [26, 0]
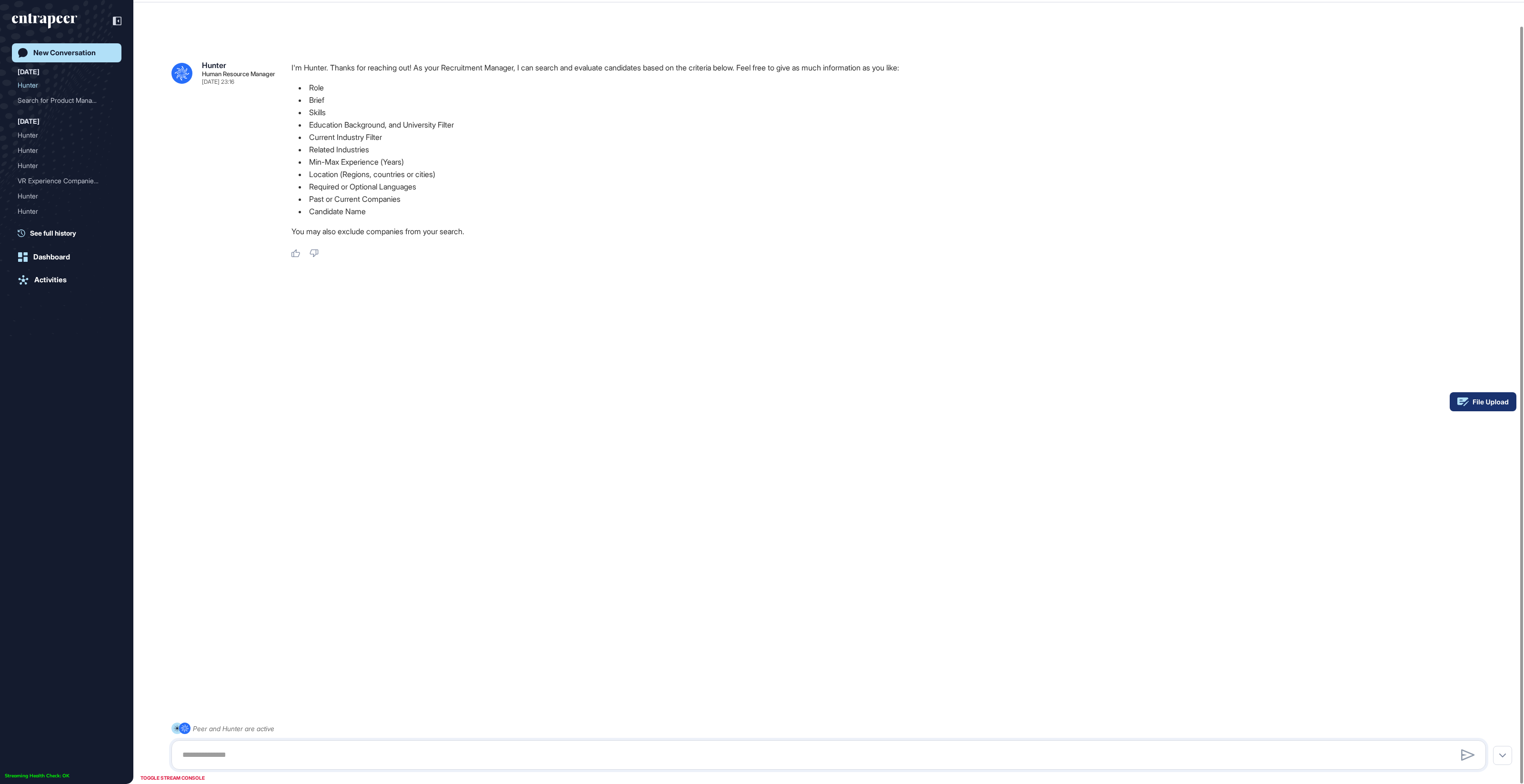
click at [1500, 402] on g at bounding box center [1483, 401] width 67 height 19
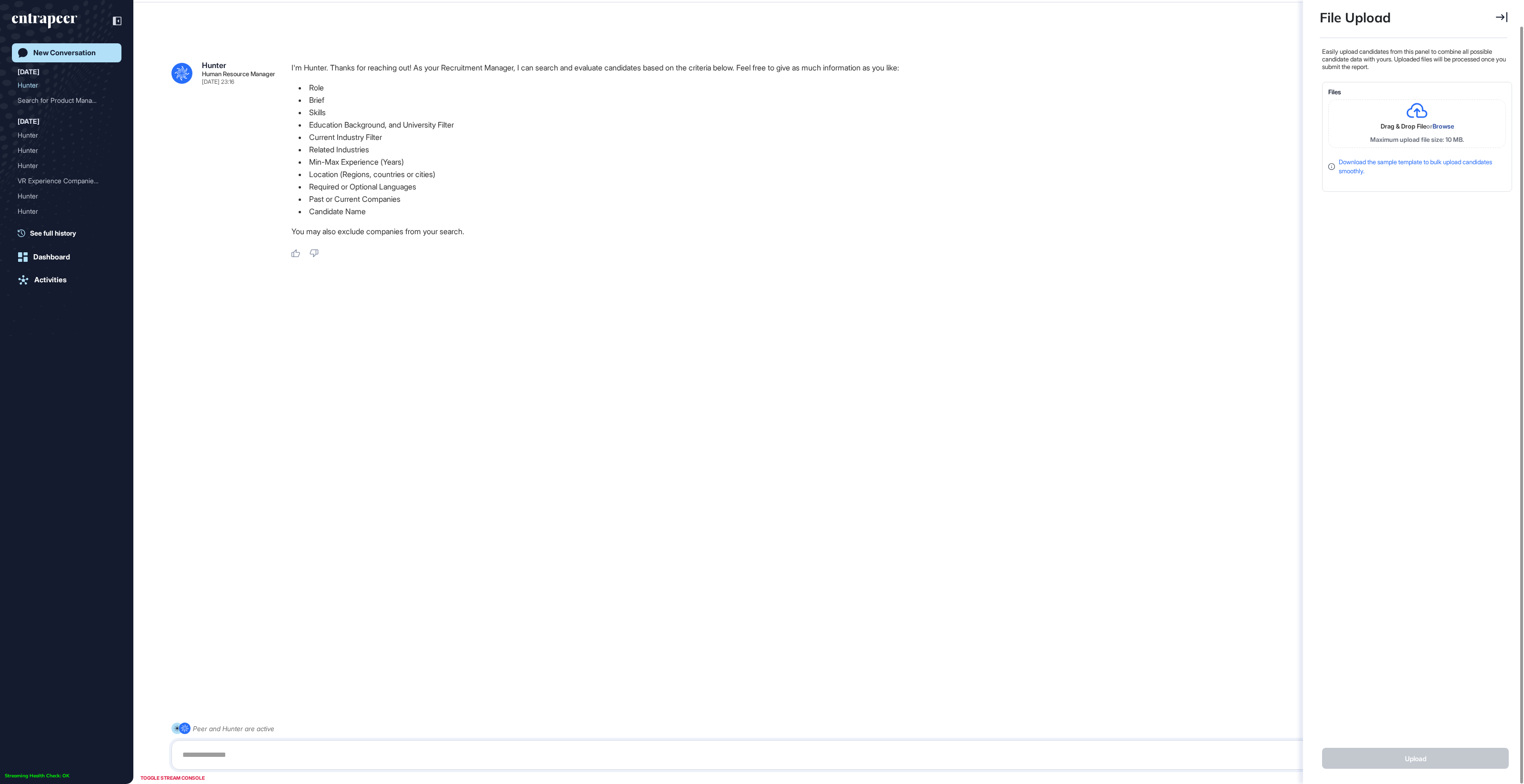
scroll to position [4, 1]
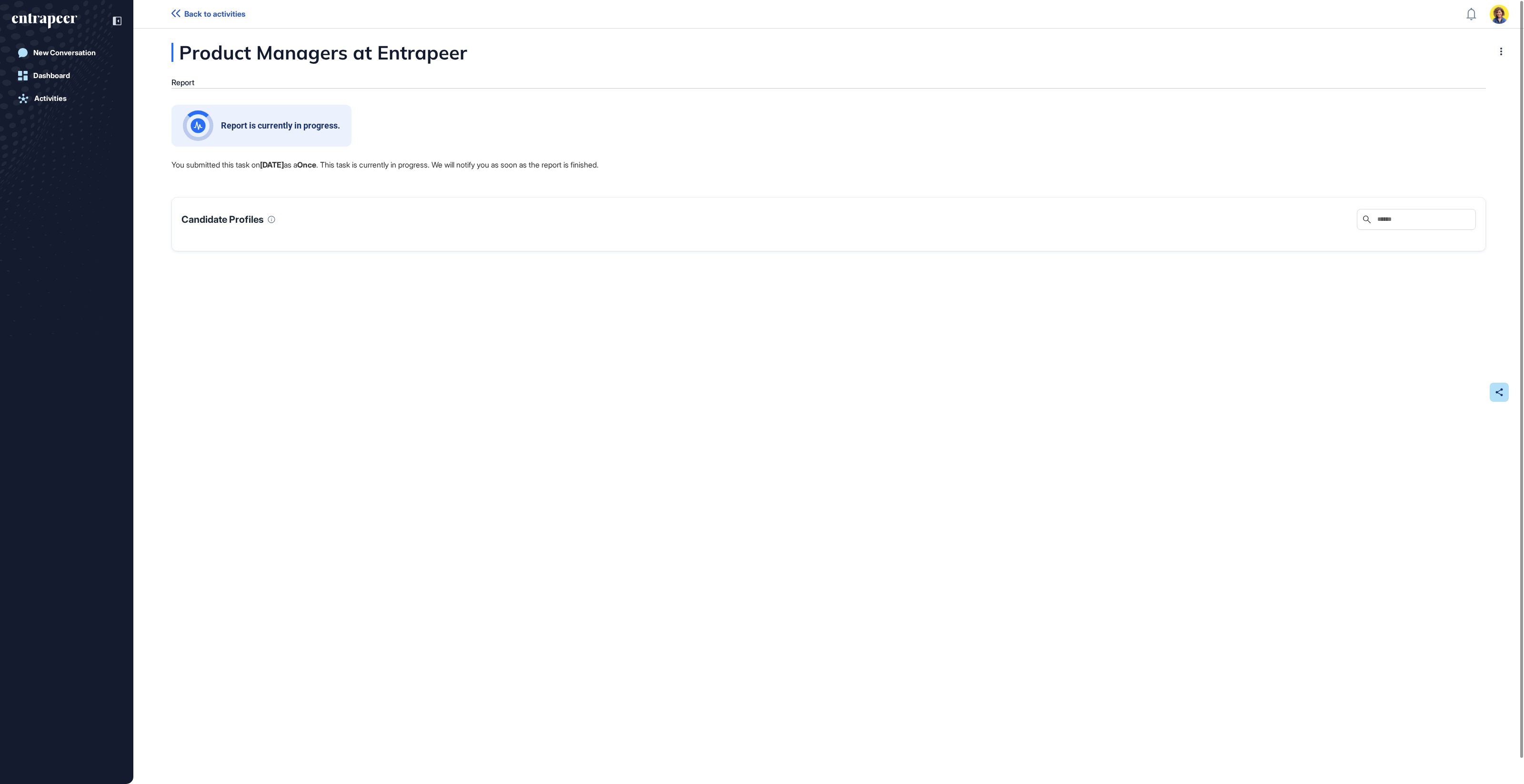
click at [834, 150] on div "Report is currently in progress. You submitted this task on Oct 09, 2025 as a O…" at bounding box center [829, 206] width 1315 height 204
click at [49, 99] on div "Activities" at bounding box center [50, 98] width 33 height 8
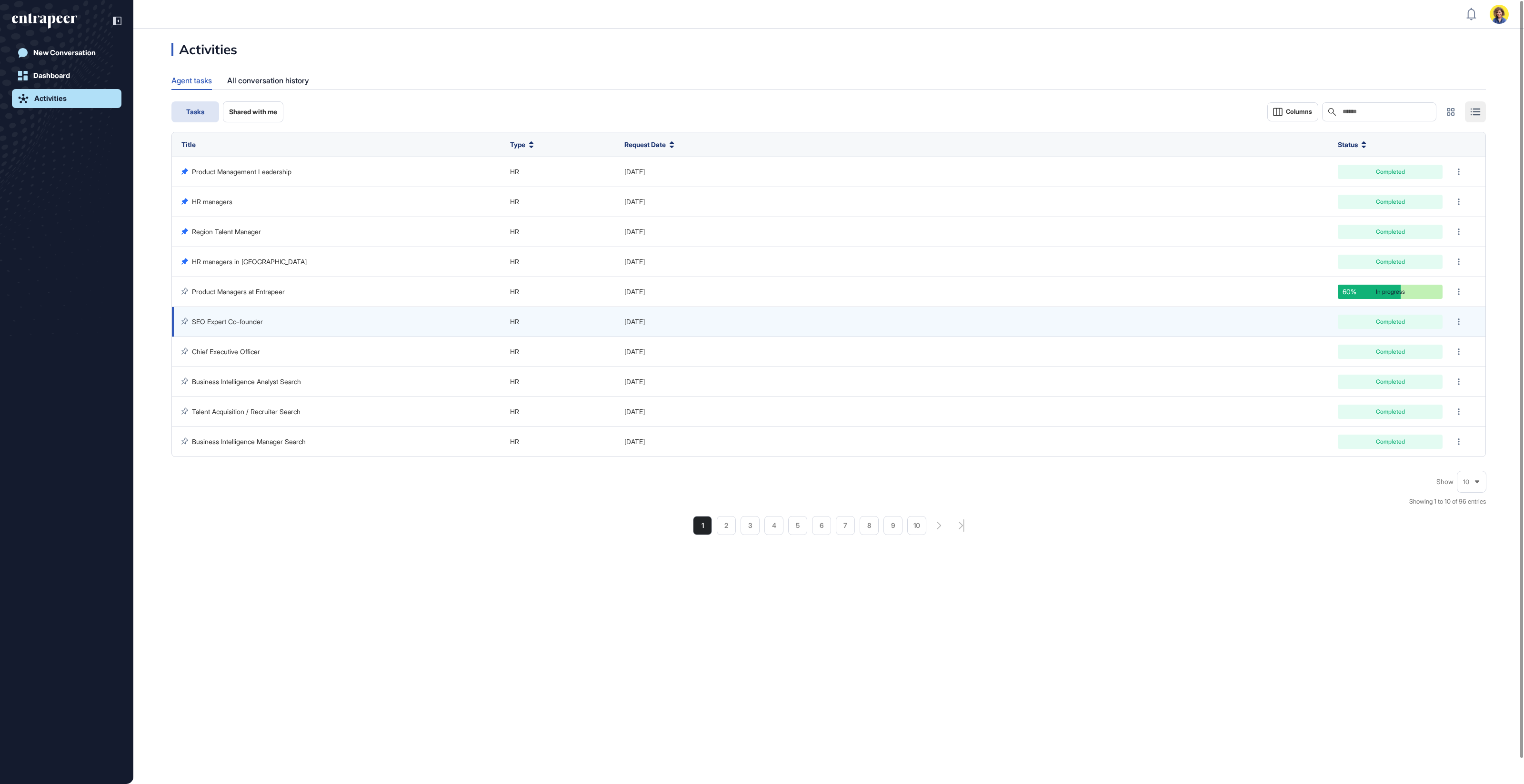
click at [215, 318] on link "SEO Expert Co-founder" at bounding box center [227, 322] width 71 height 8
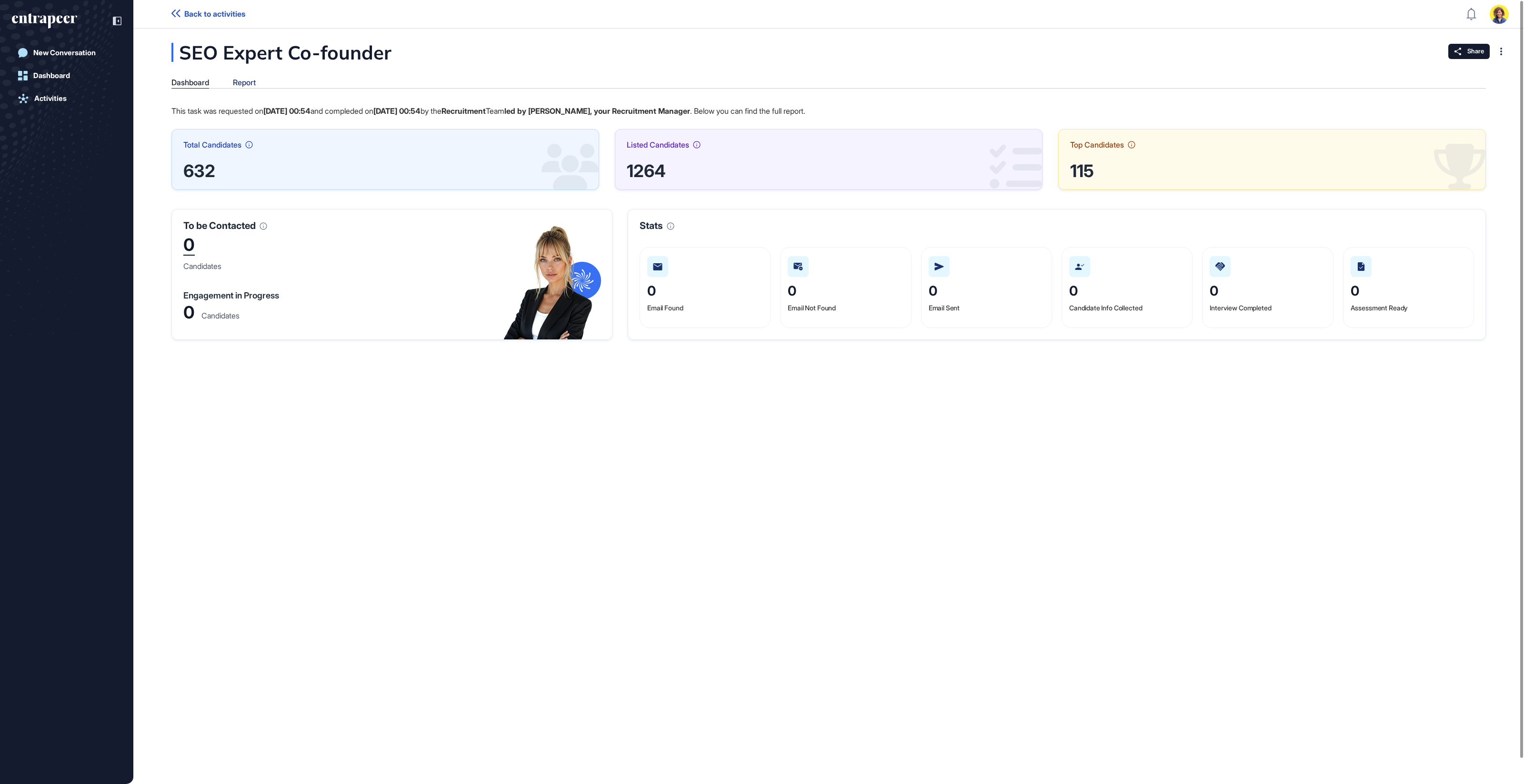
click at [248, 83] on div "Report" at bounding box center [244, 82] width 23 height 9
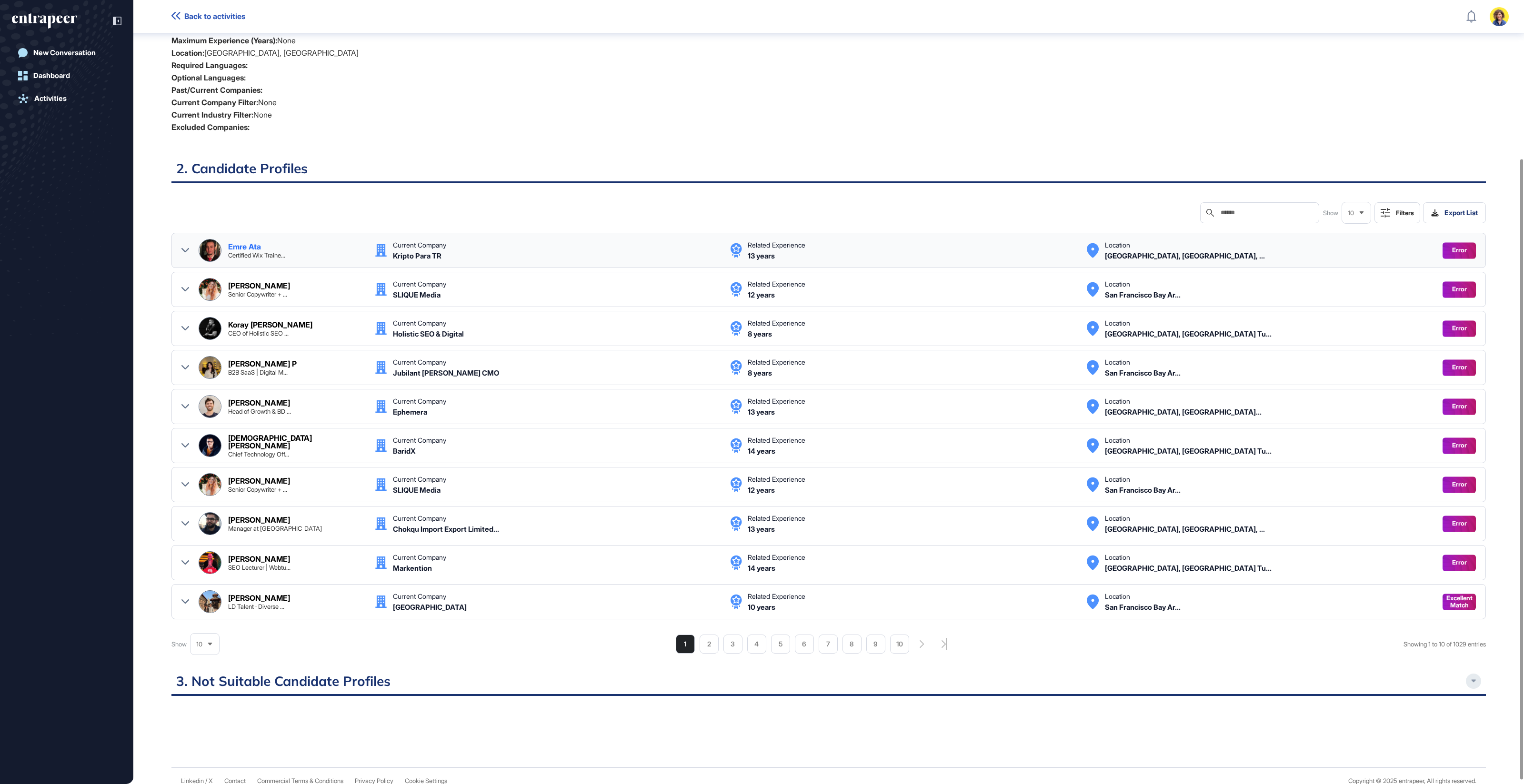
scroll to position [200, 0]
click at [188, 248] on icon at bounding box center [185, 250] width 8 height 4
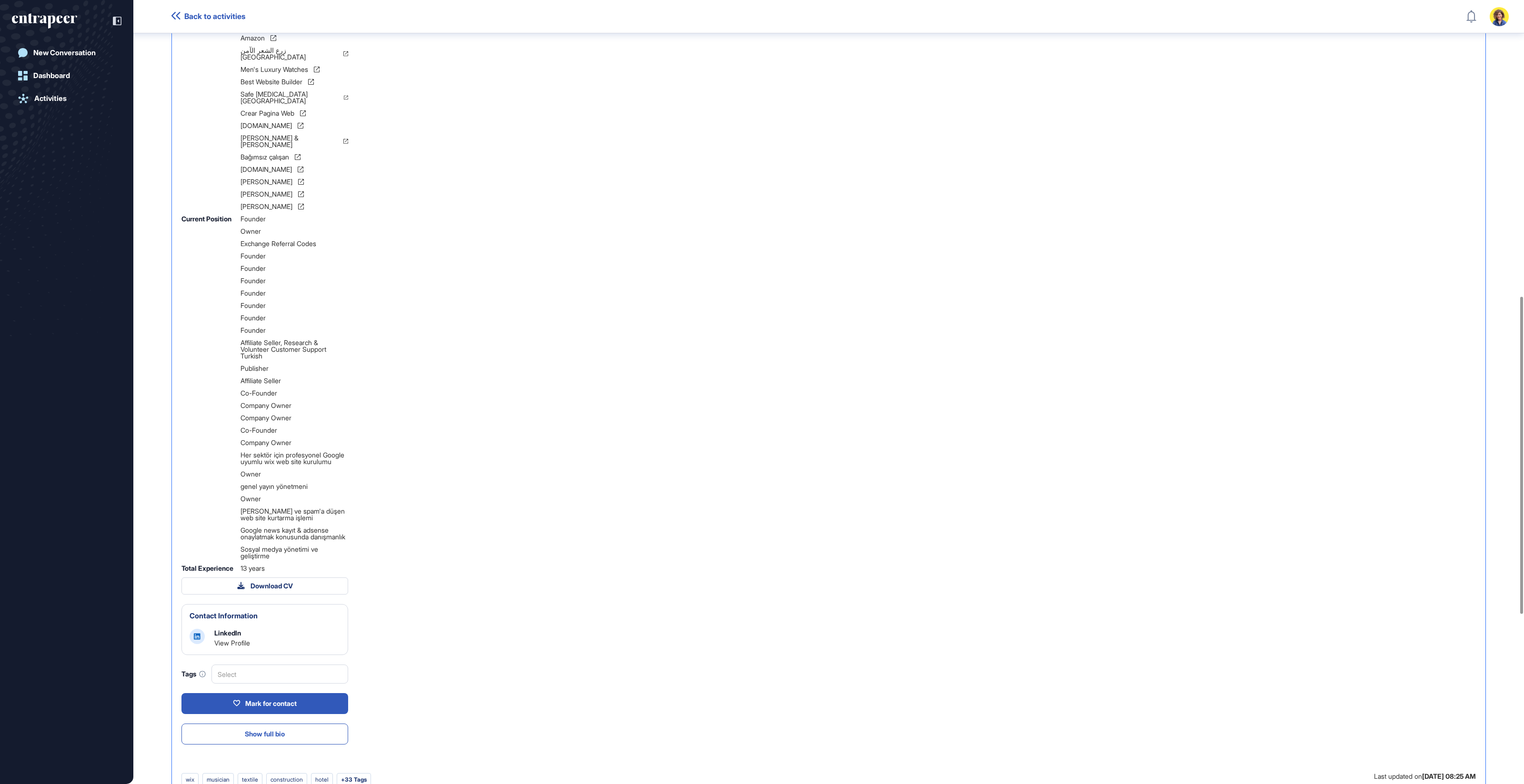
scroll to position [312, 0]
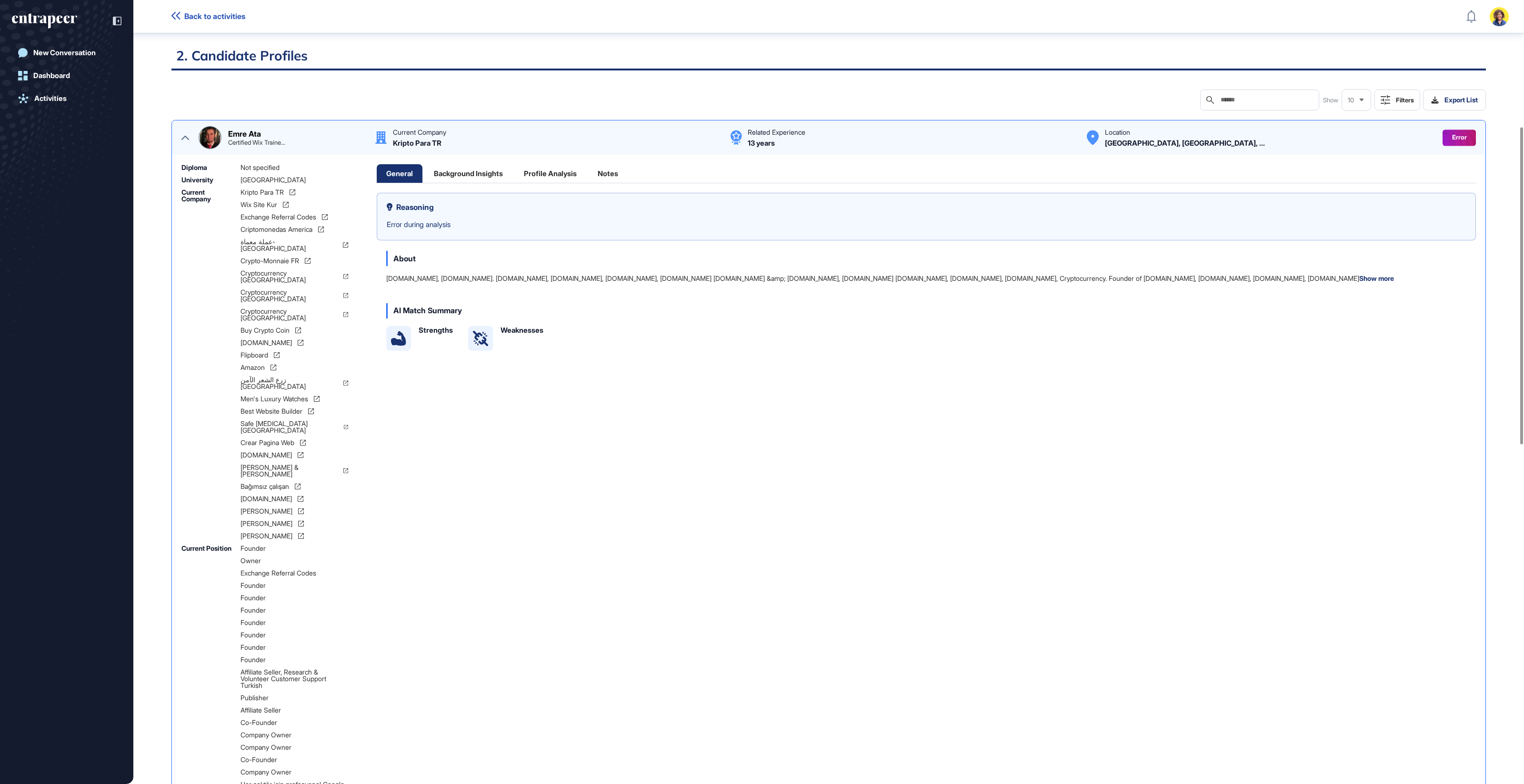
click at [183, 135] on icon at bounding box center [185, 137] width 8 height 8
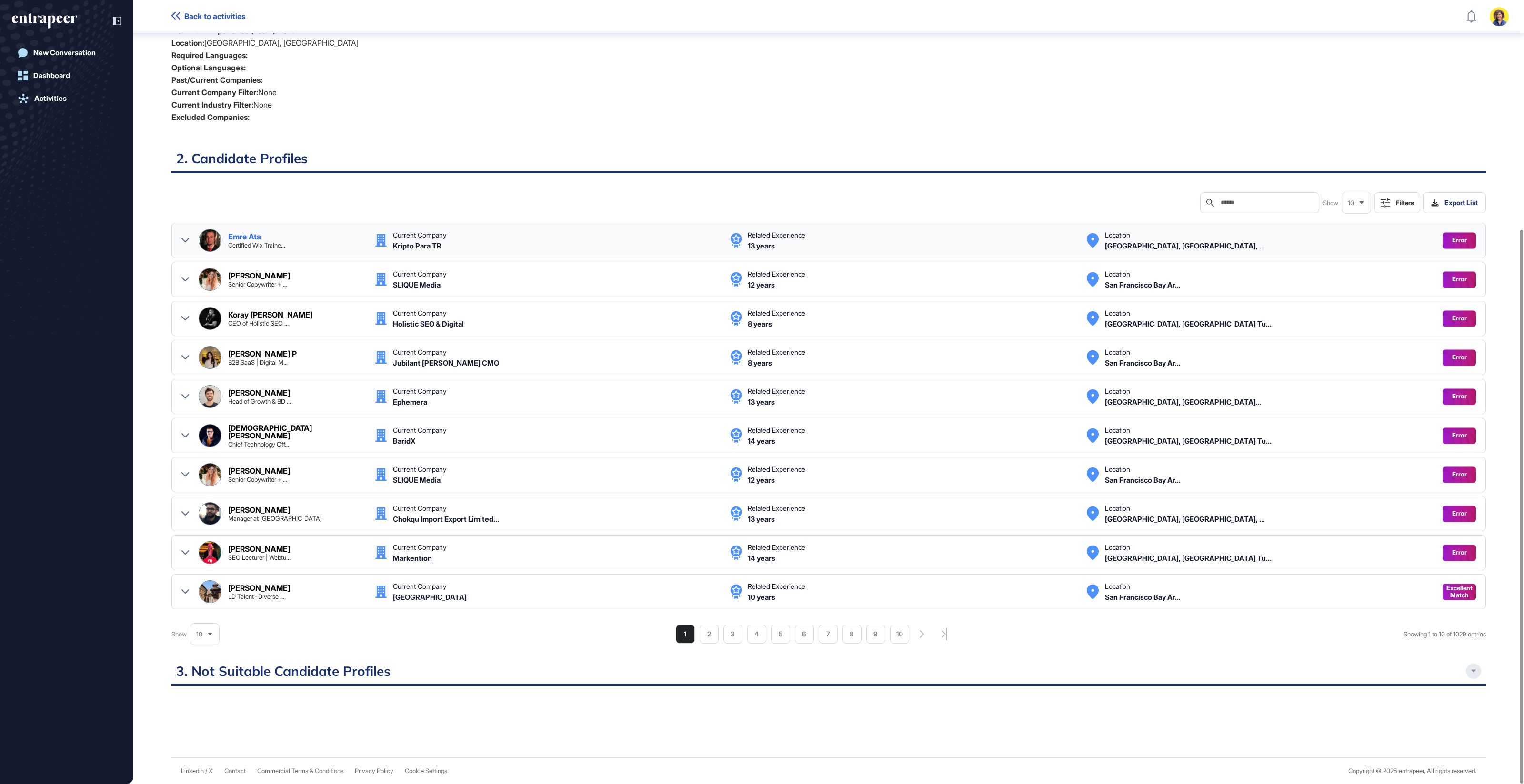
scroll to position [205, 0]
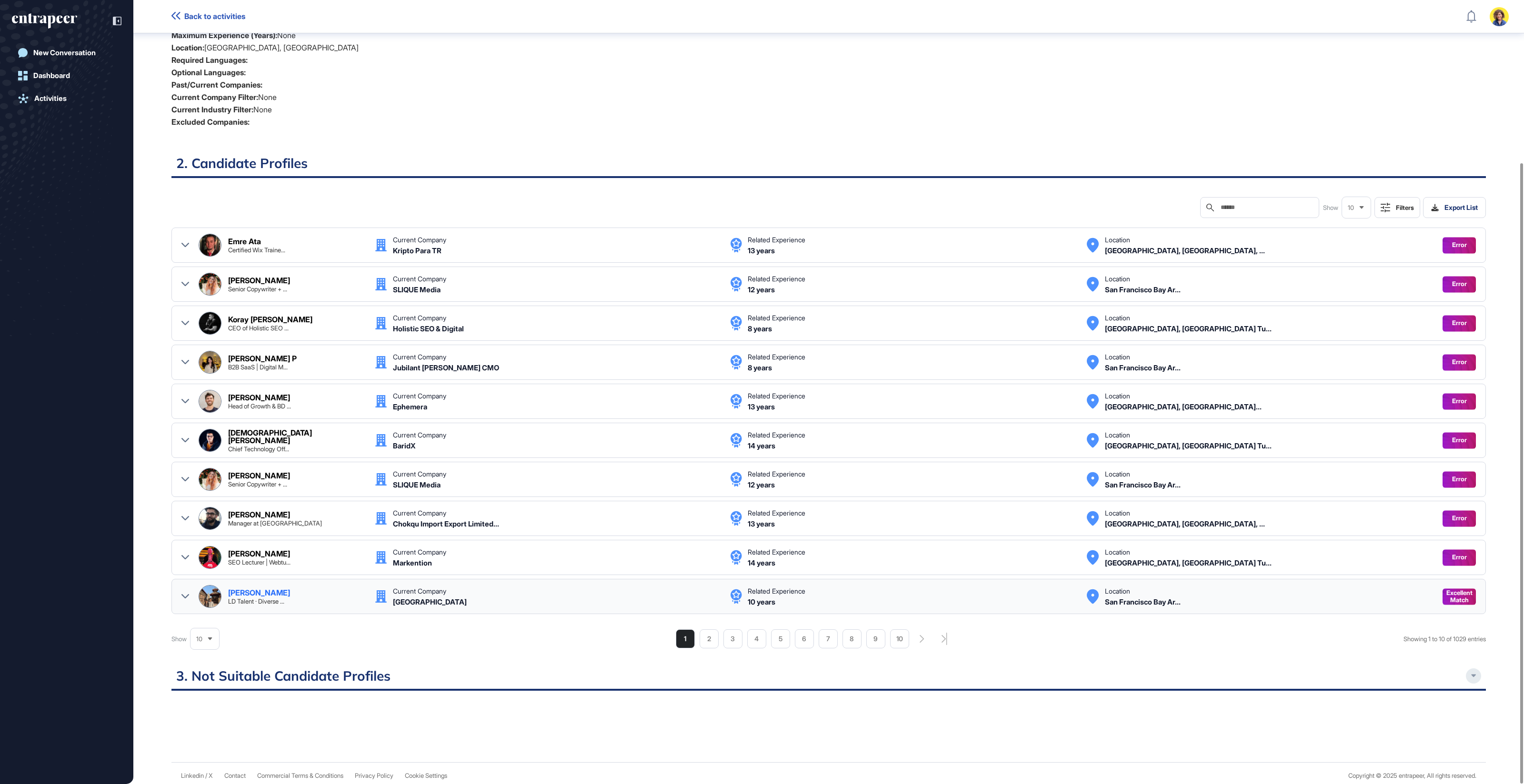
click at [183, 592] on icon at bounding box center [185, 596] width 8 height 8
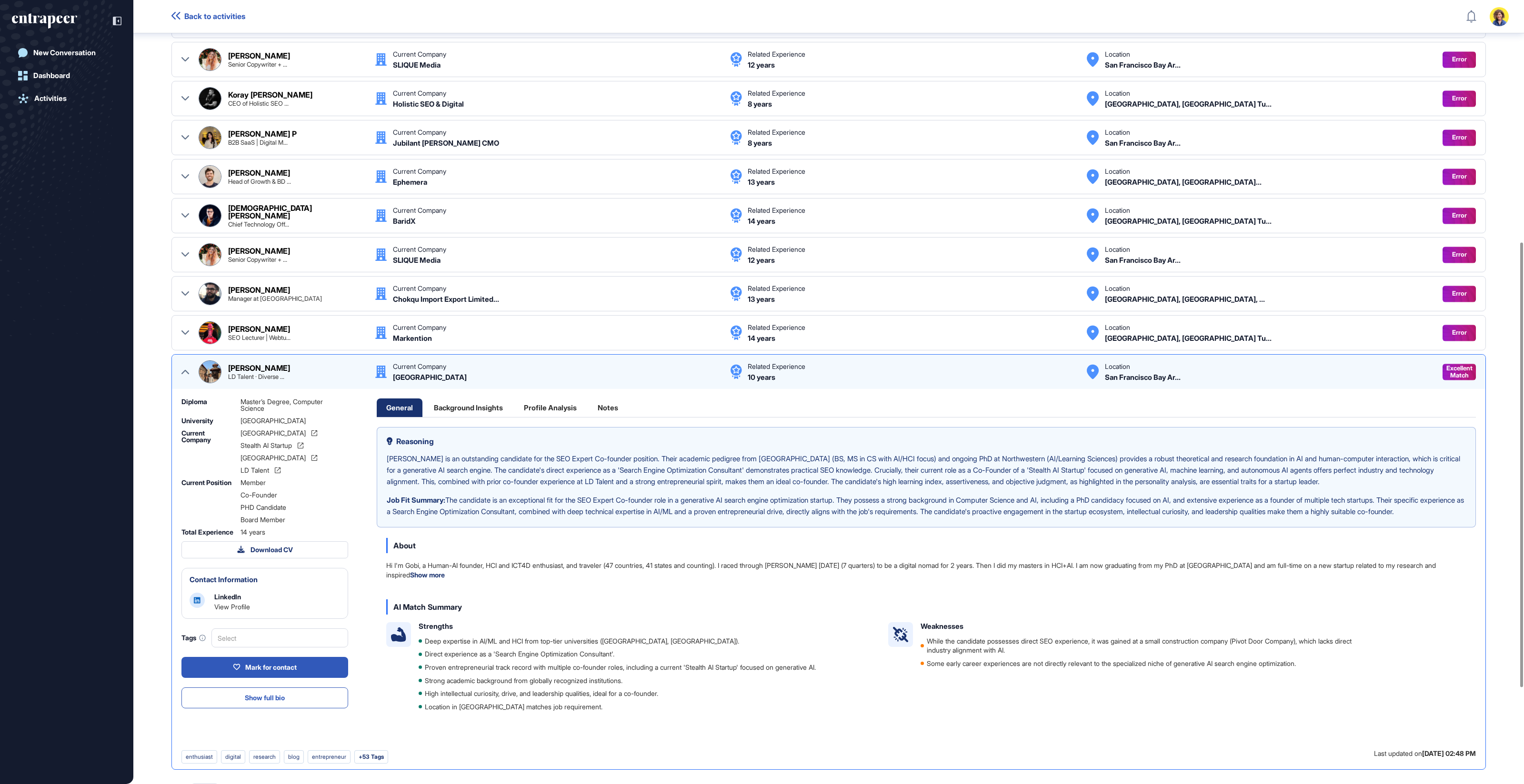
scroll to position [431, 0]
click at [182, 368] on icon at bounding box center [185, 370] width 8 height 4
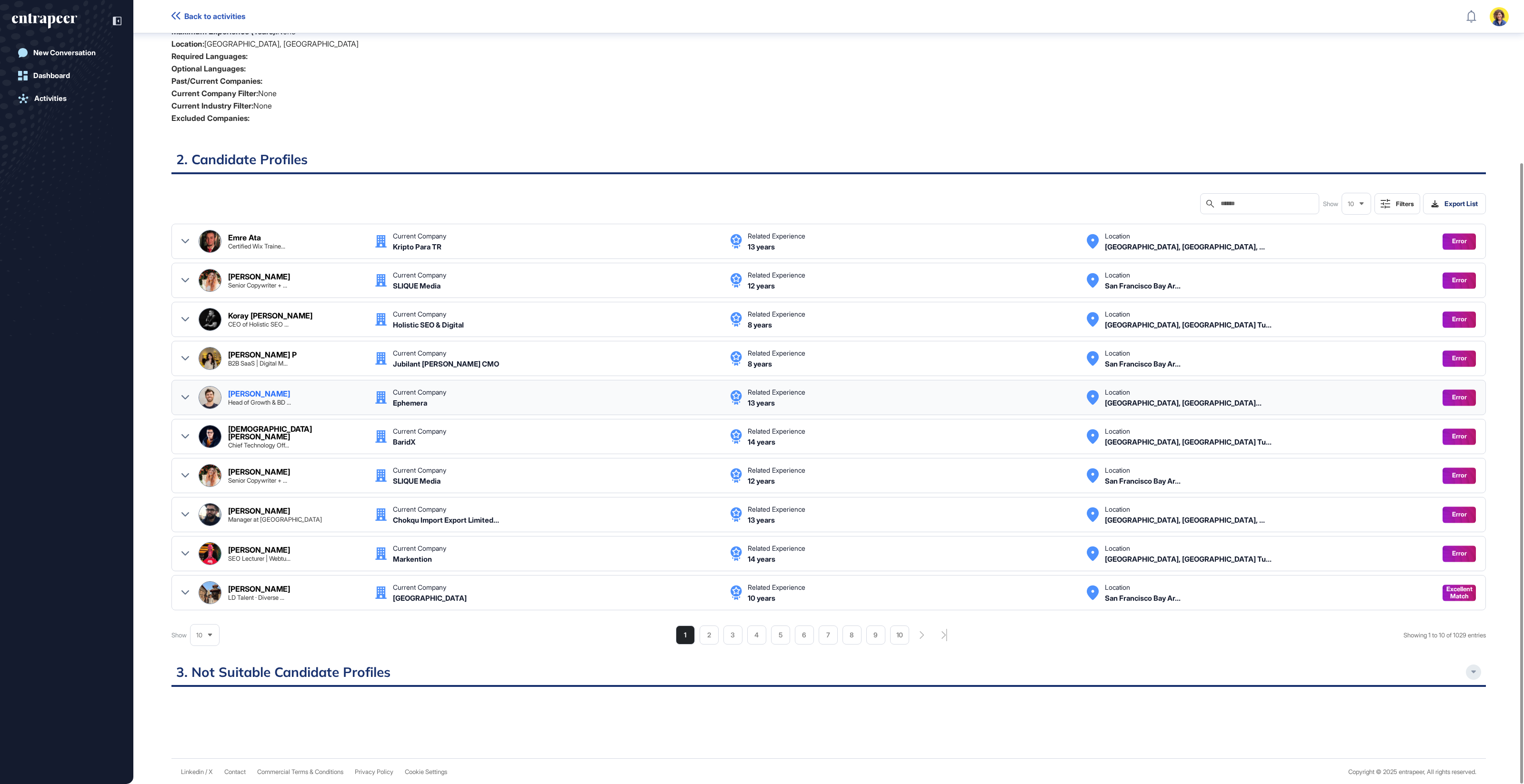
scroll to position [205, 0]
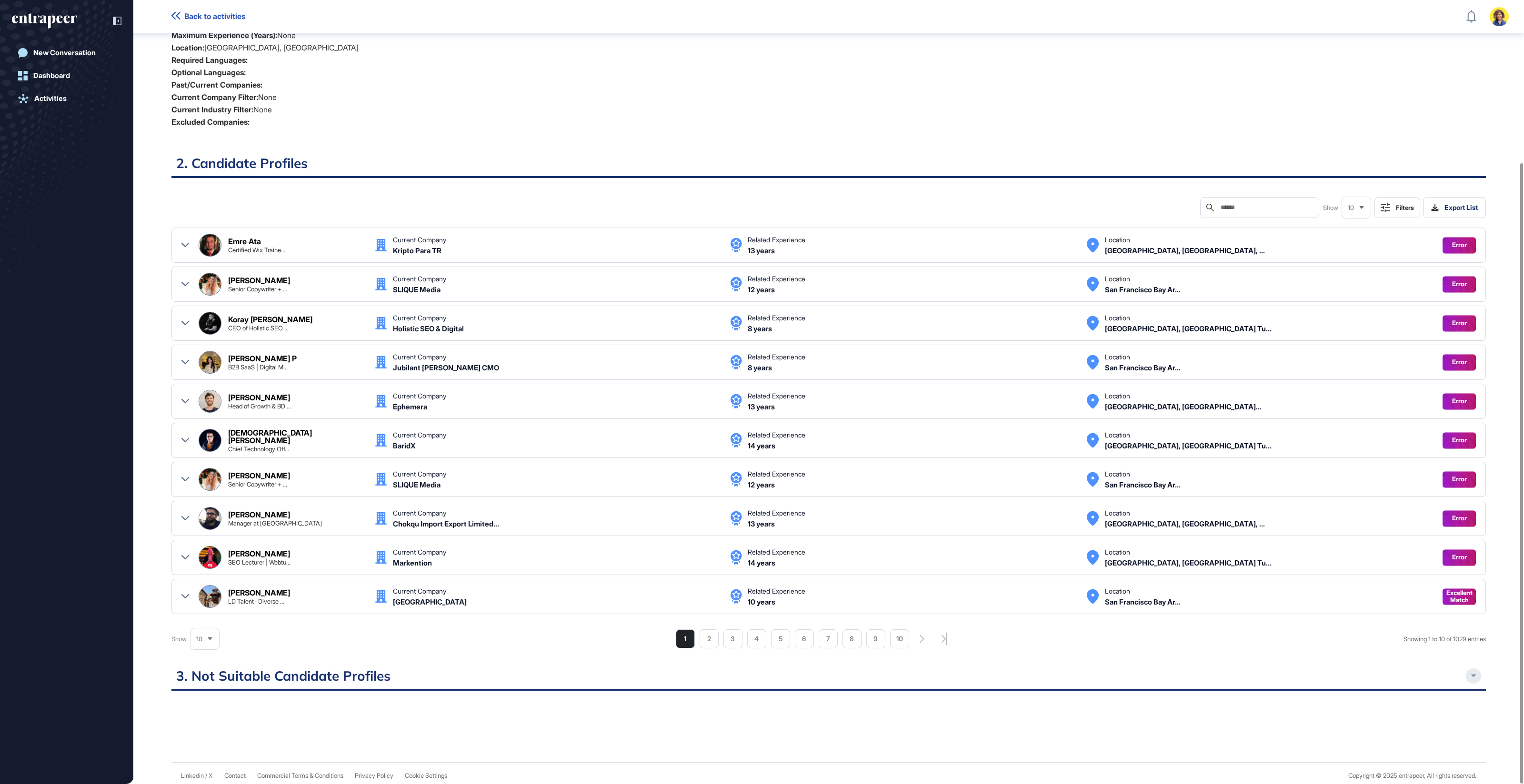
click at [1219, 627] on icon at bounding box center [1474, 676] width 5 height 4
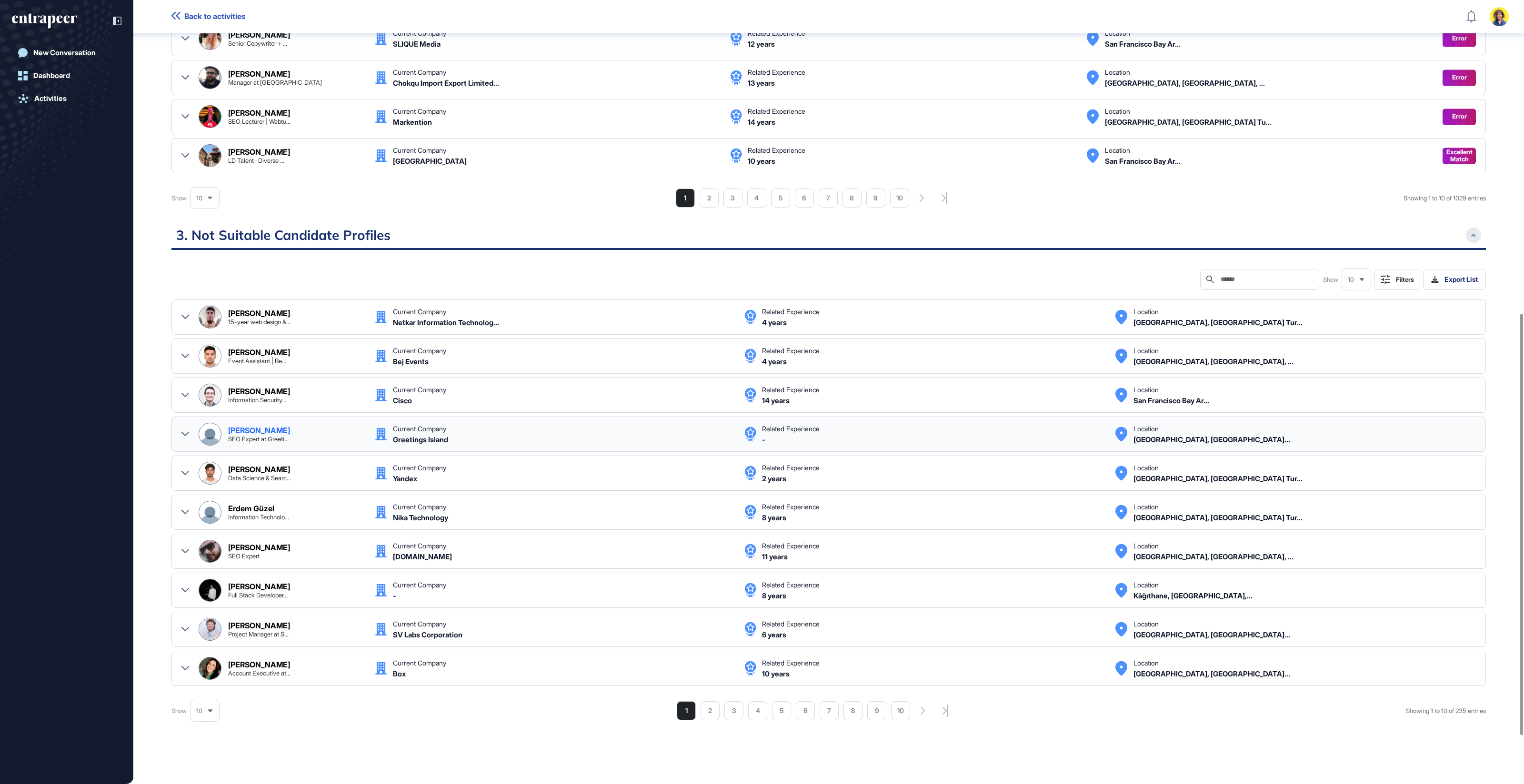
scroll to position [671, 0]
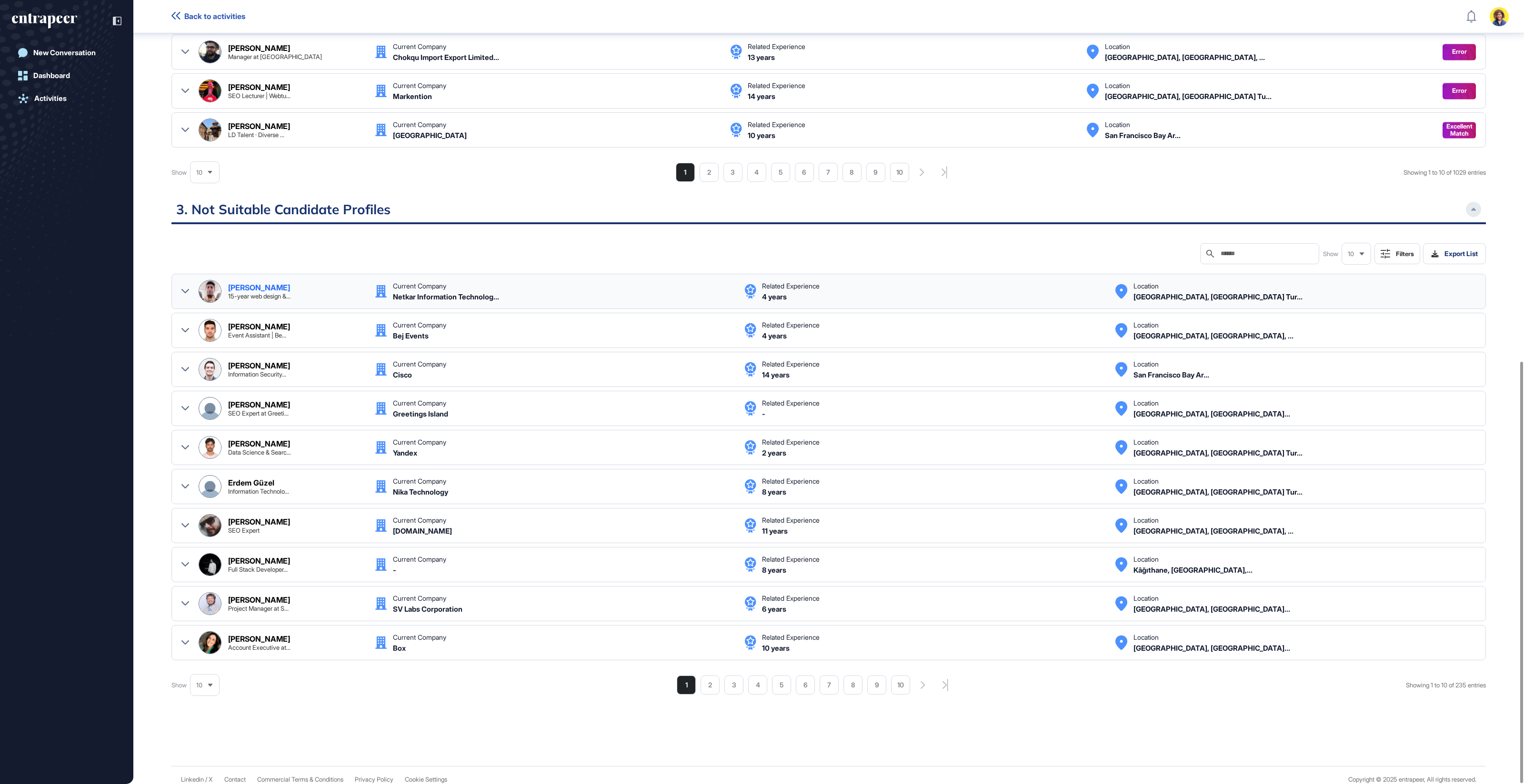
click at [182, 287] on icon at bounding box center [185, 291] width 8 height 8
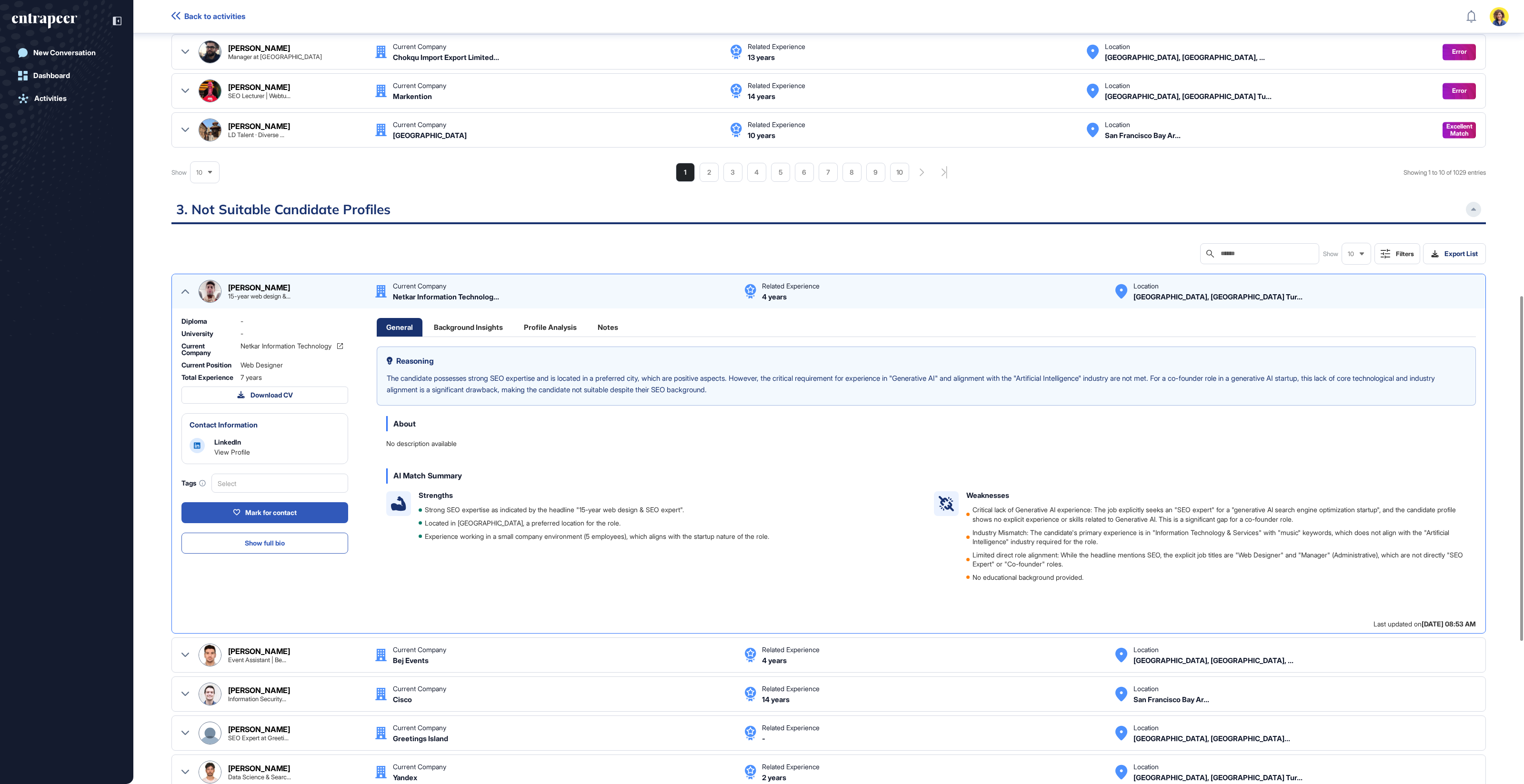
click at [1219, 208] on icon at bounding box center [1474, 209] width 5 height 4
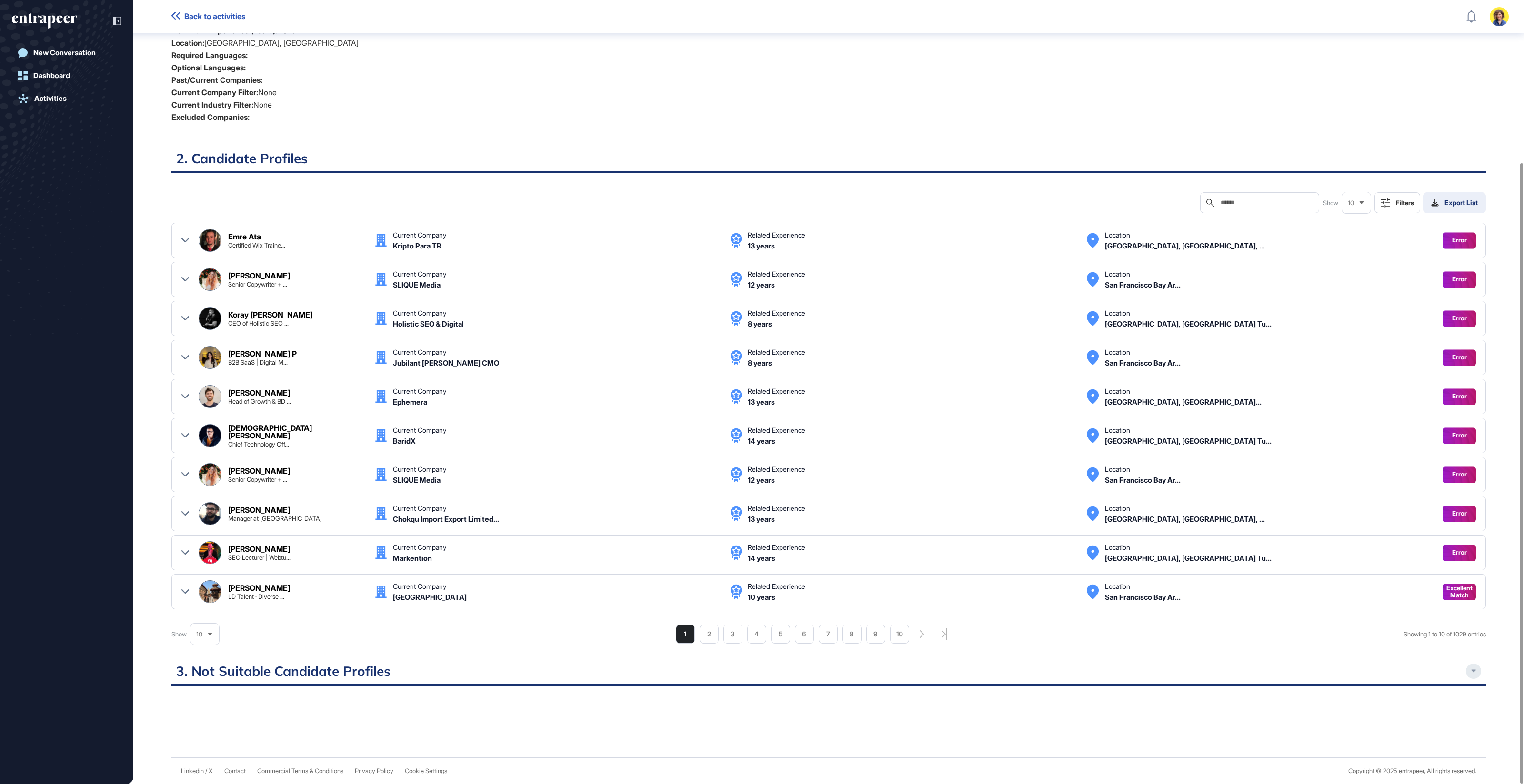
scroll to position [205, 0]
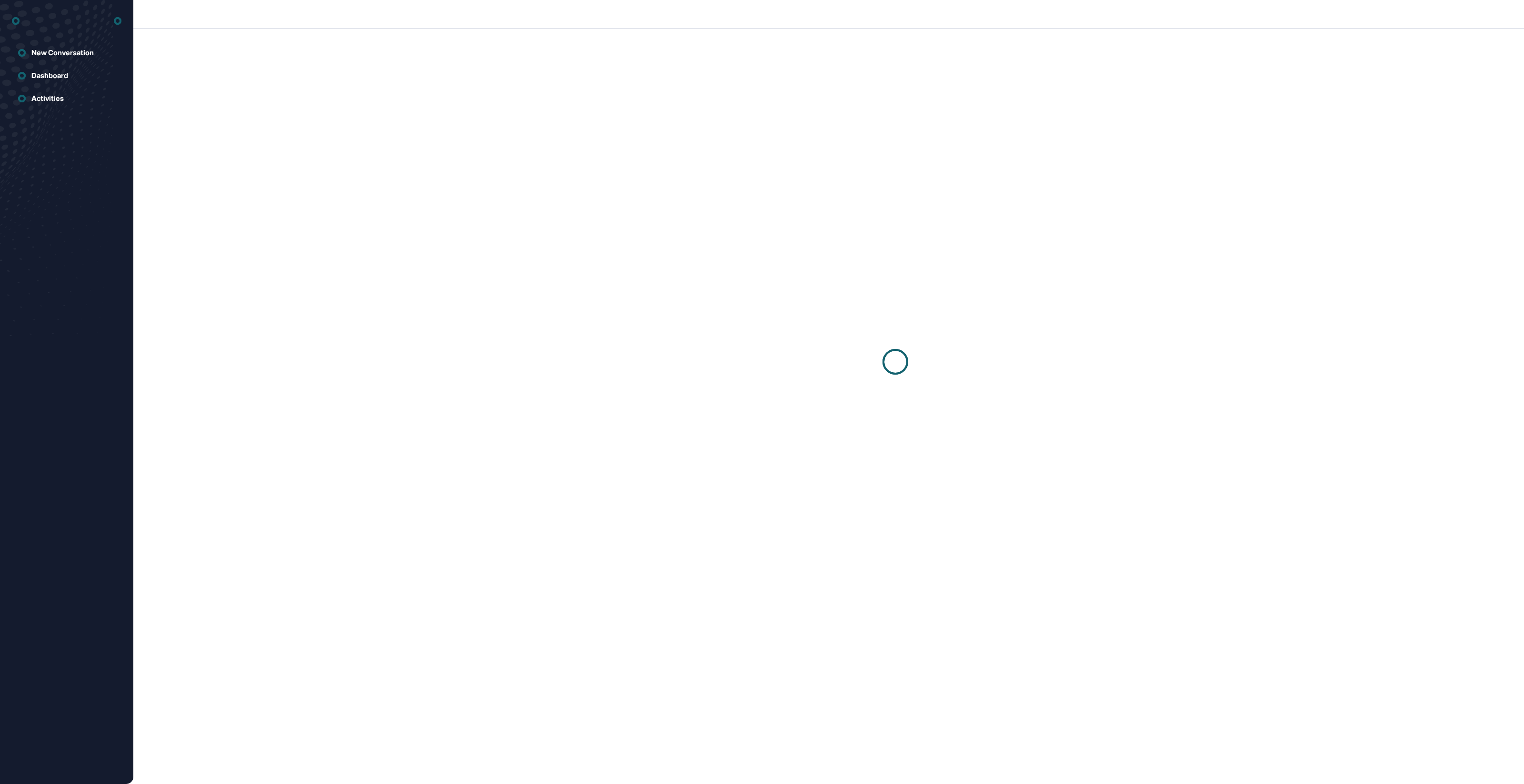
scroll to position [1, 1]
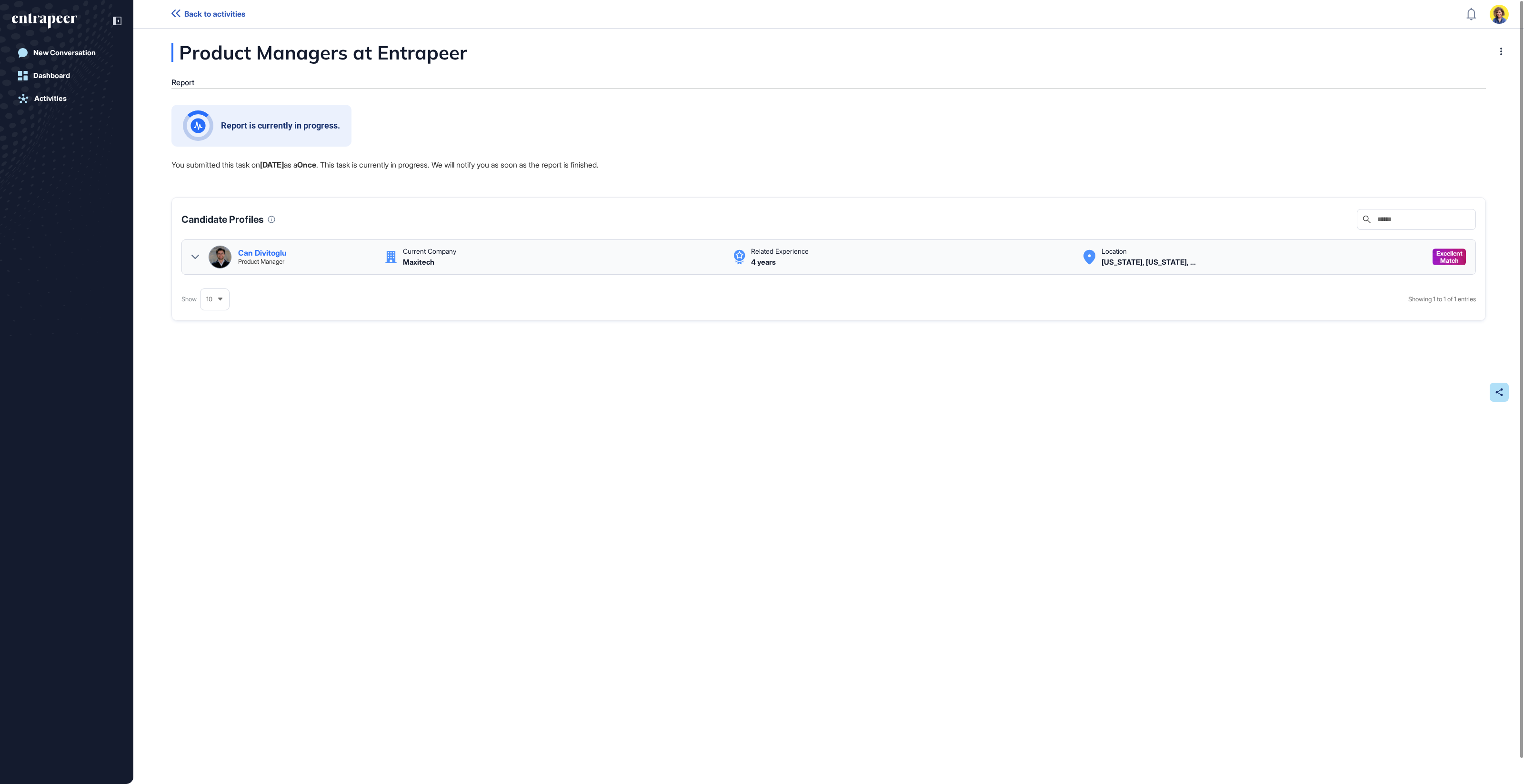
click at [192, 254] on icon at bounding box center [195, 257] width 8 height 8
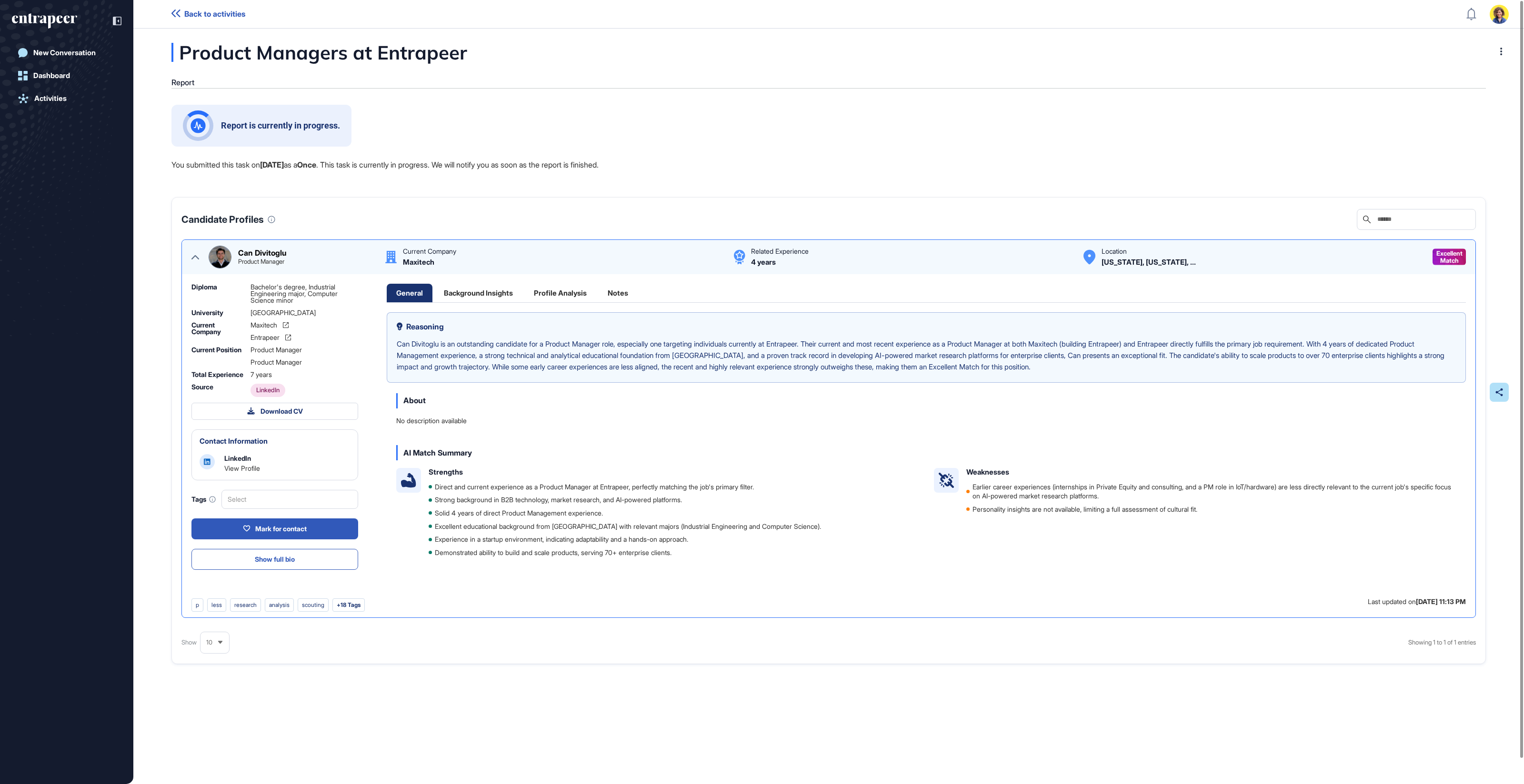
click at [193, 257] on icon at bounding box center [195, 257] width 8 height 4
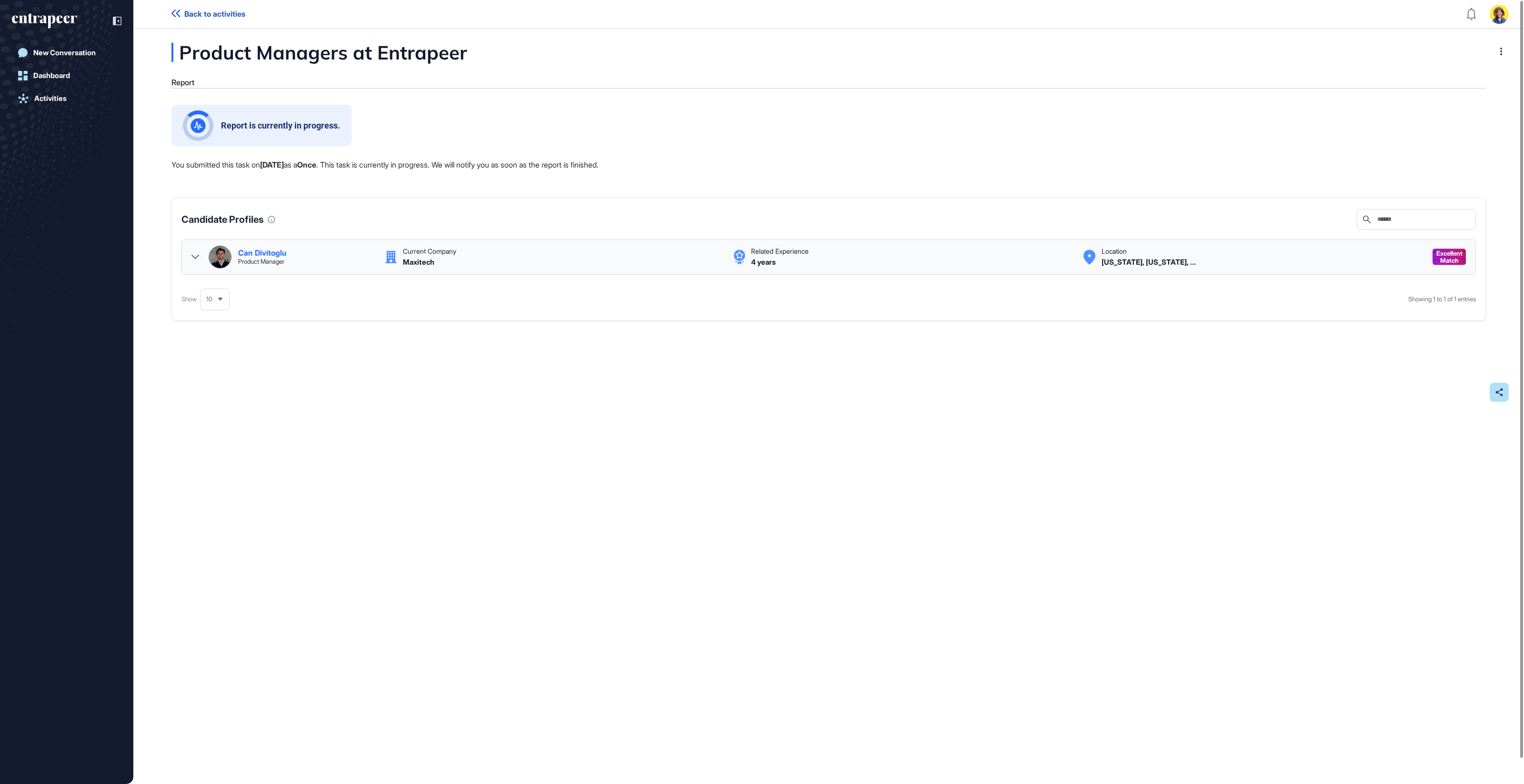
click at [198, 253] on div "Can Divitoglu Product Manager Current Company Maxitech Related Experience 4 yea…" at bounding box center [829, 257] width 1274 height 23
click at [188, 253] on div "Can Divitoglu Product Manager Current Company Maxitech Related Experience 4 yea…" at bounding box center [829, 257] width 1294 height 35
click at [192, 253] on icon at bounding box center [195, 257] width 8 height 8
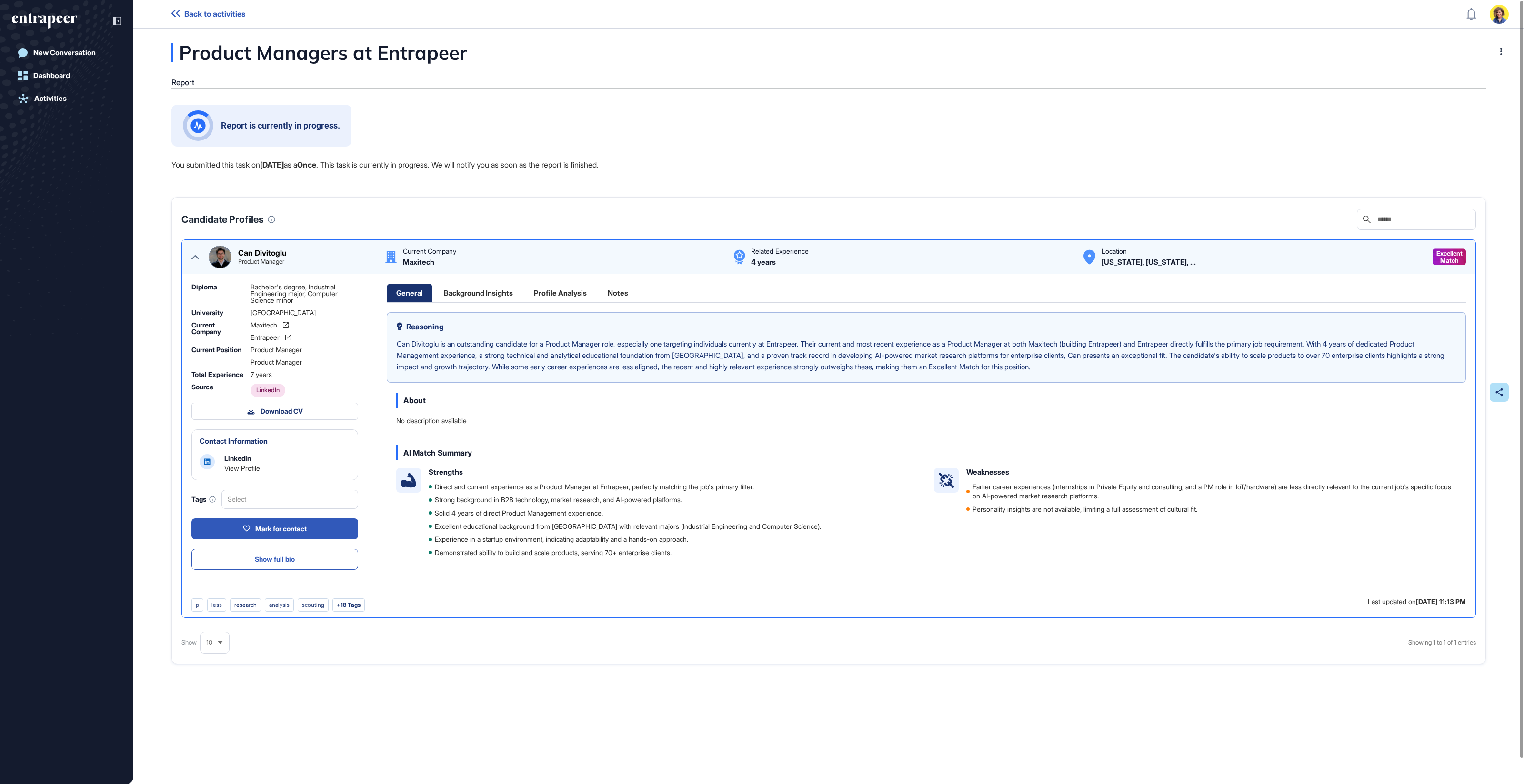
click at [192, 256] on icon at bounding box center [195, 257] width 8 height 8
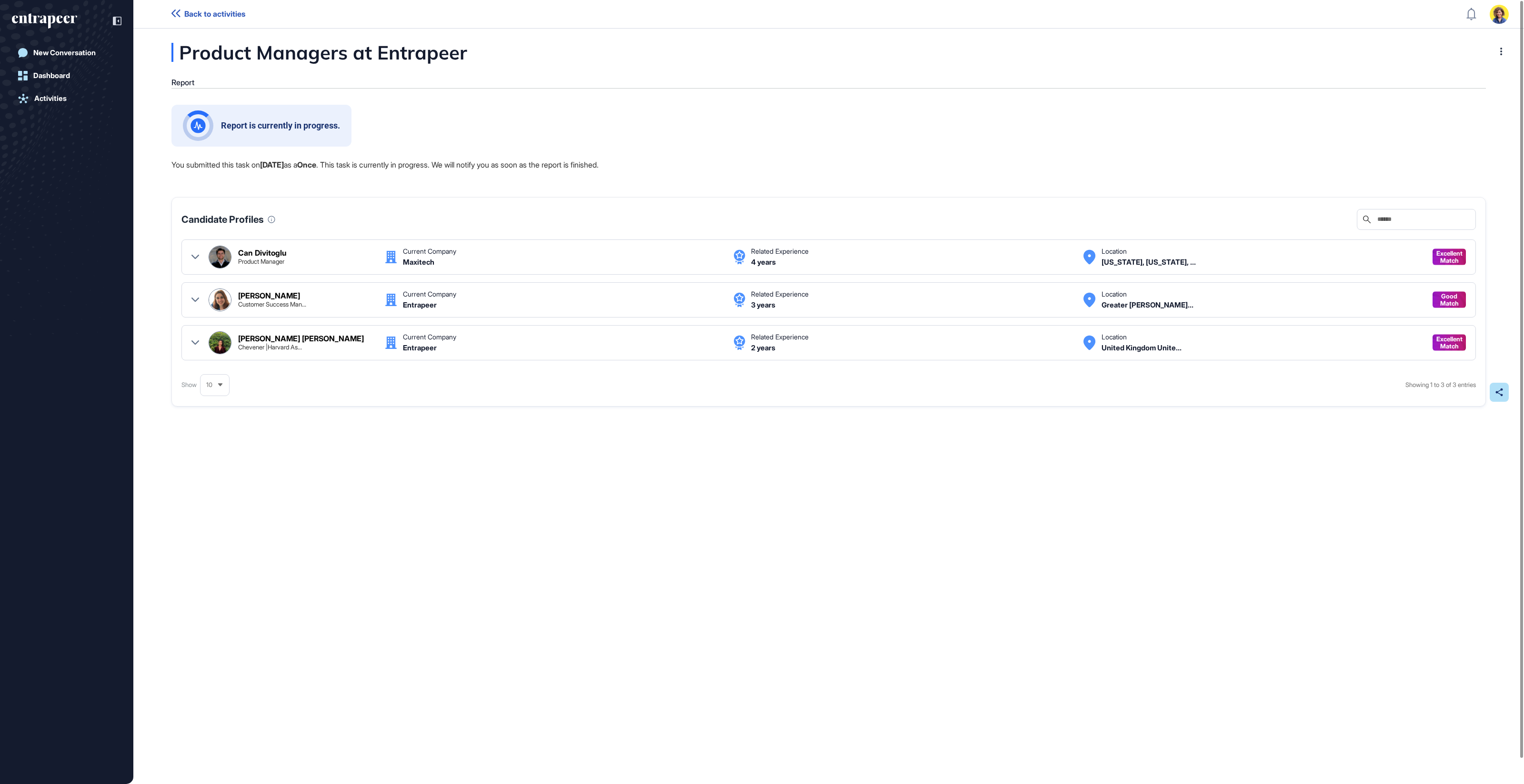
click at [386, 455] on div "Report is currently in progress. You submitted this task on Oct 09, 2025 as a O…" at bounding box center [829, 284] width 1315 height 359
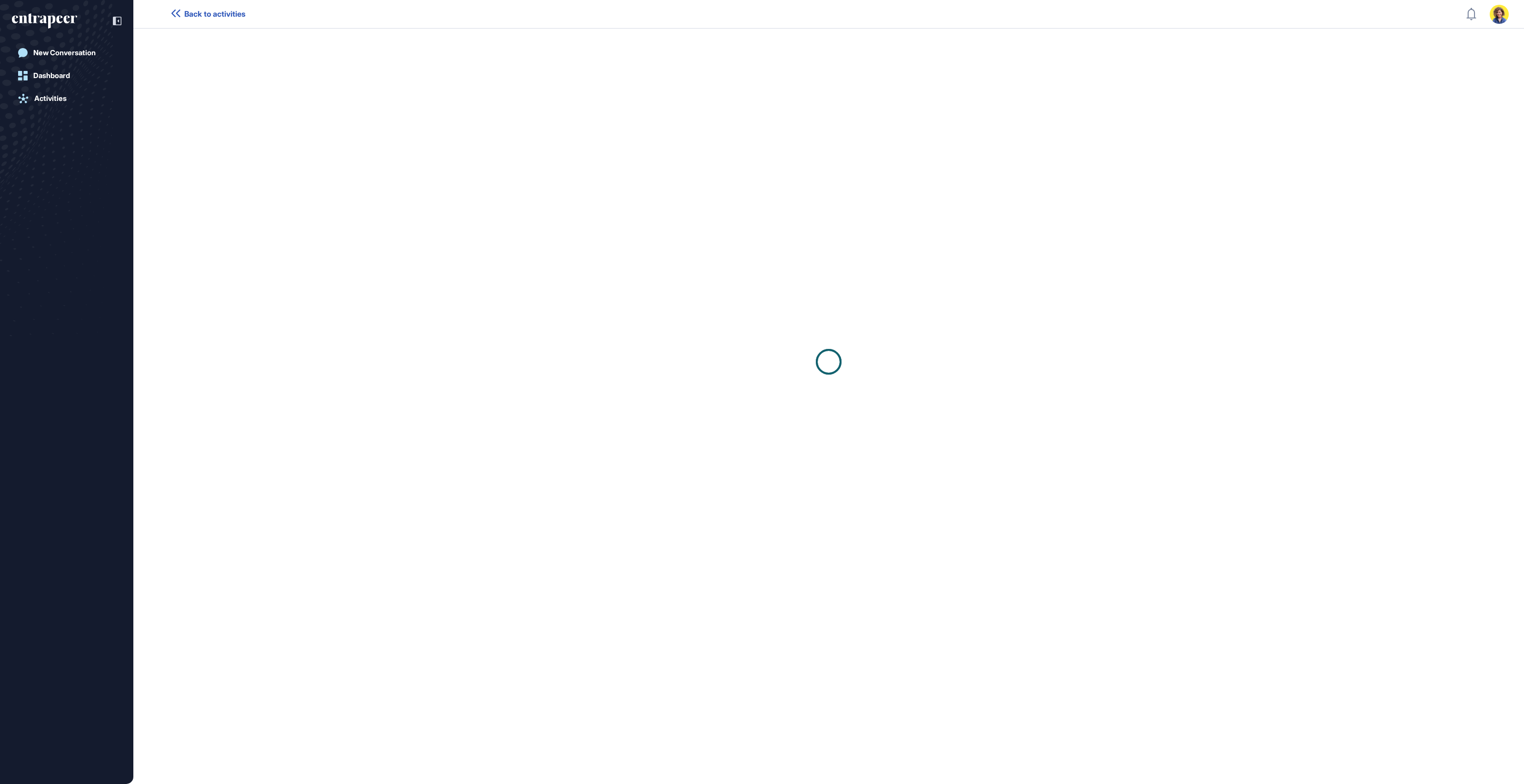
scroll to position [1, 1]
